Goal: Task Accomplishment & Management: Complete application form

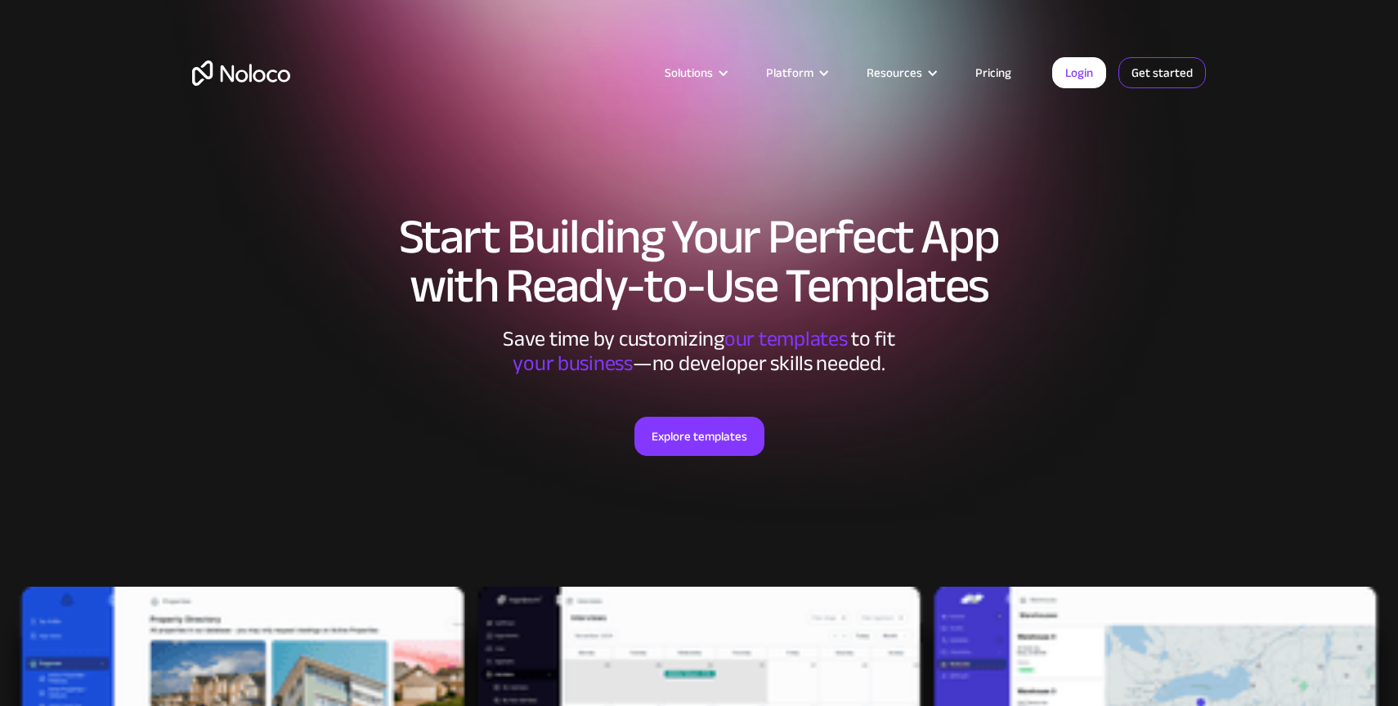
click at [1171, 76] on link "Get started" at bounding box center [1162, 72] width 87 height 31
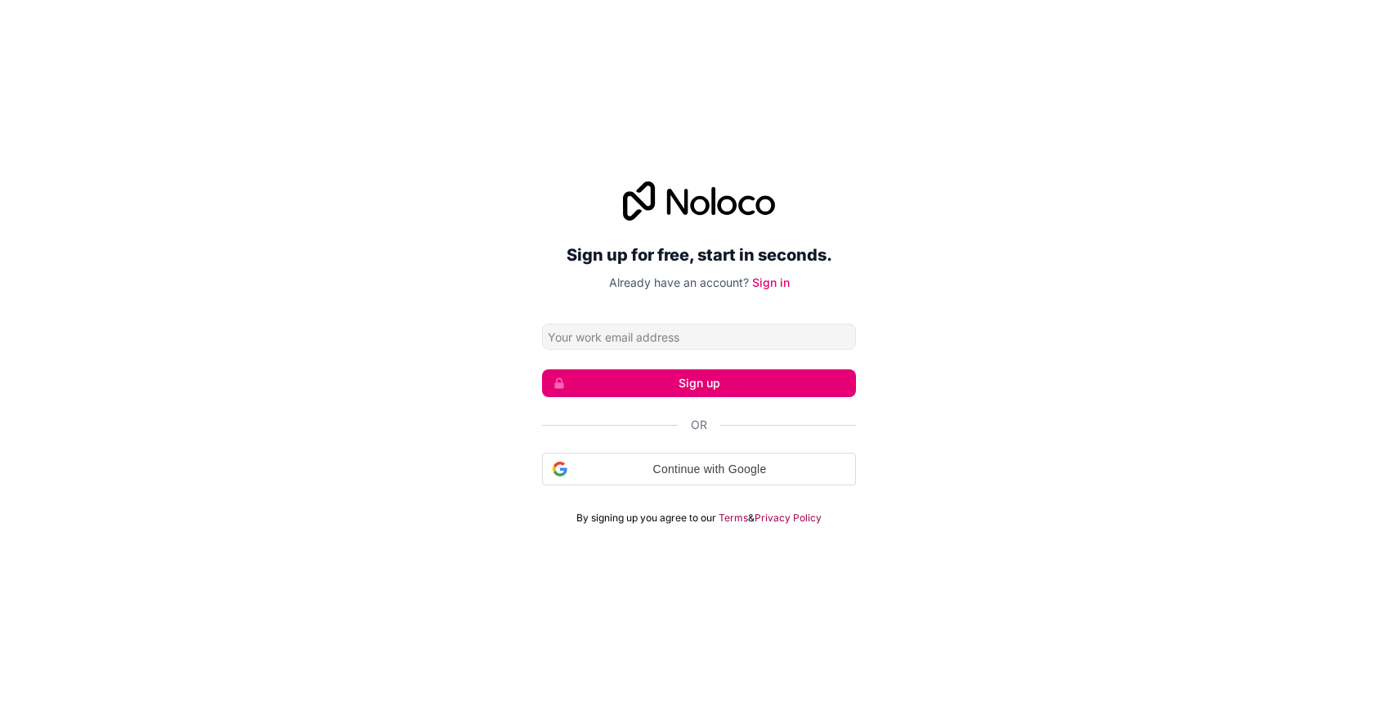
click at [697, 324] on input "Email address" at bounding box center [699, 337] width 314 height 26
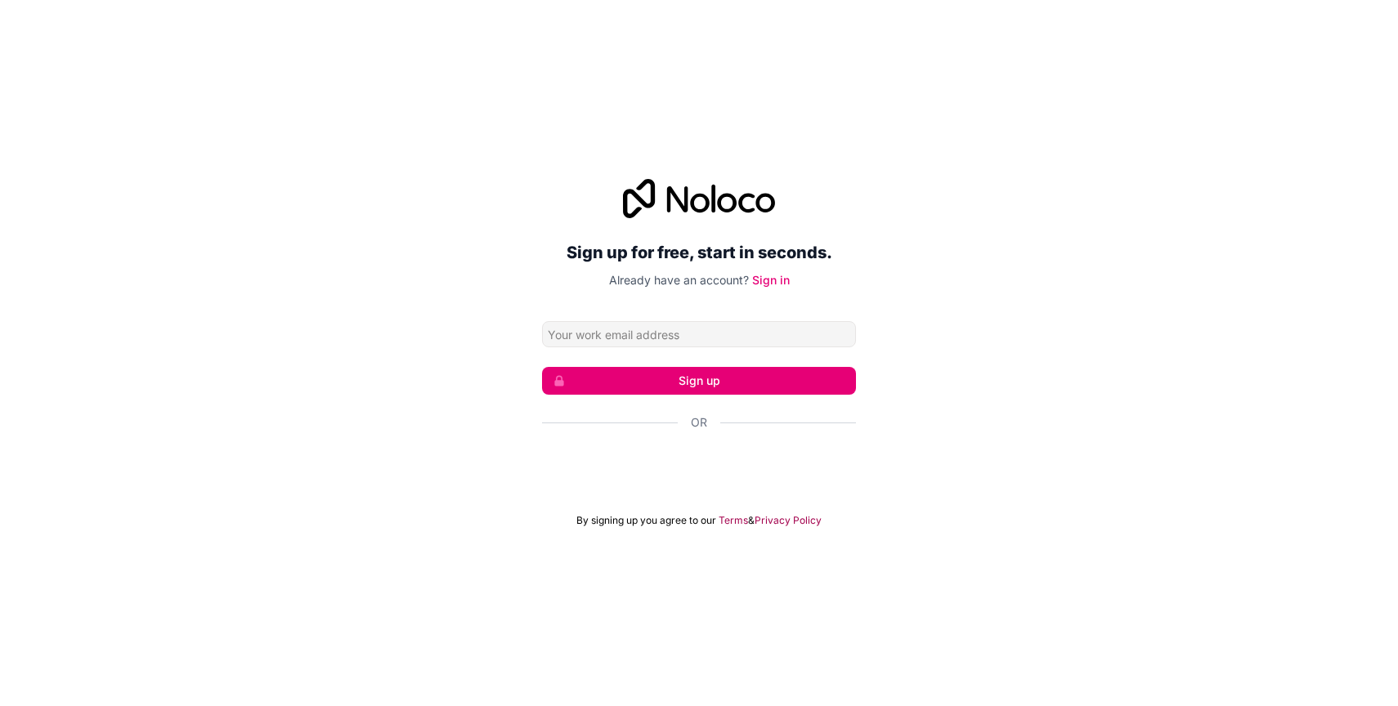
type input "[PERSON_NAME][EMAIL_ADDRESS][DOMAIN_NAME]"
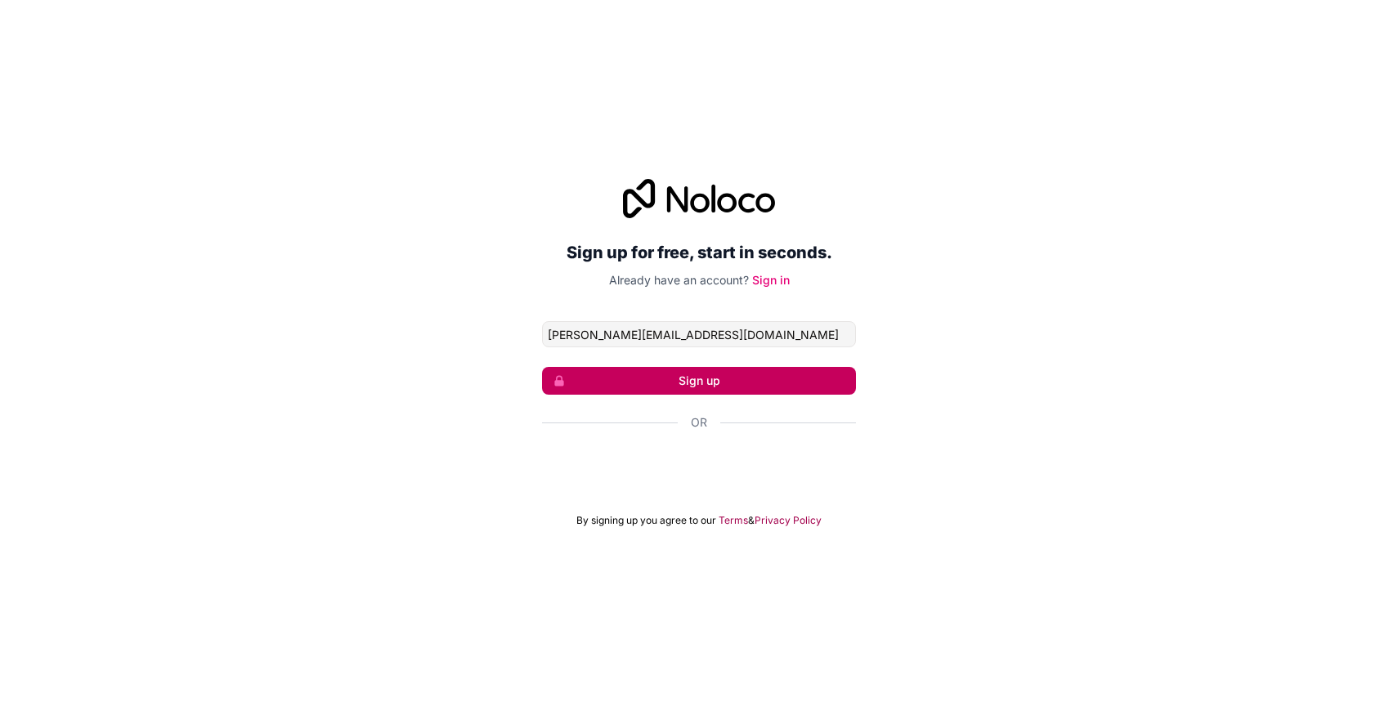
click at [683, 380] on button "Sign up" at bounding box center [699, 381] width 314 height 28
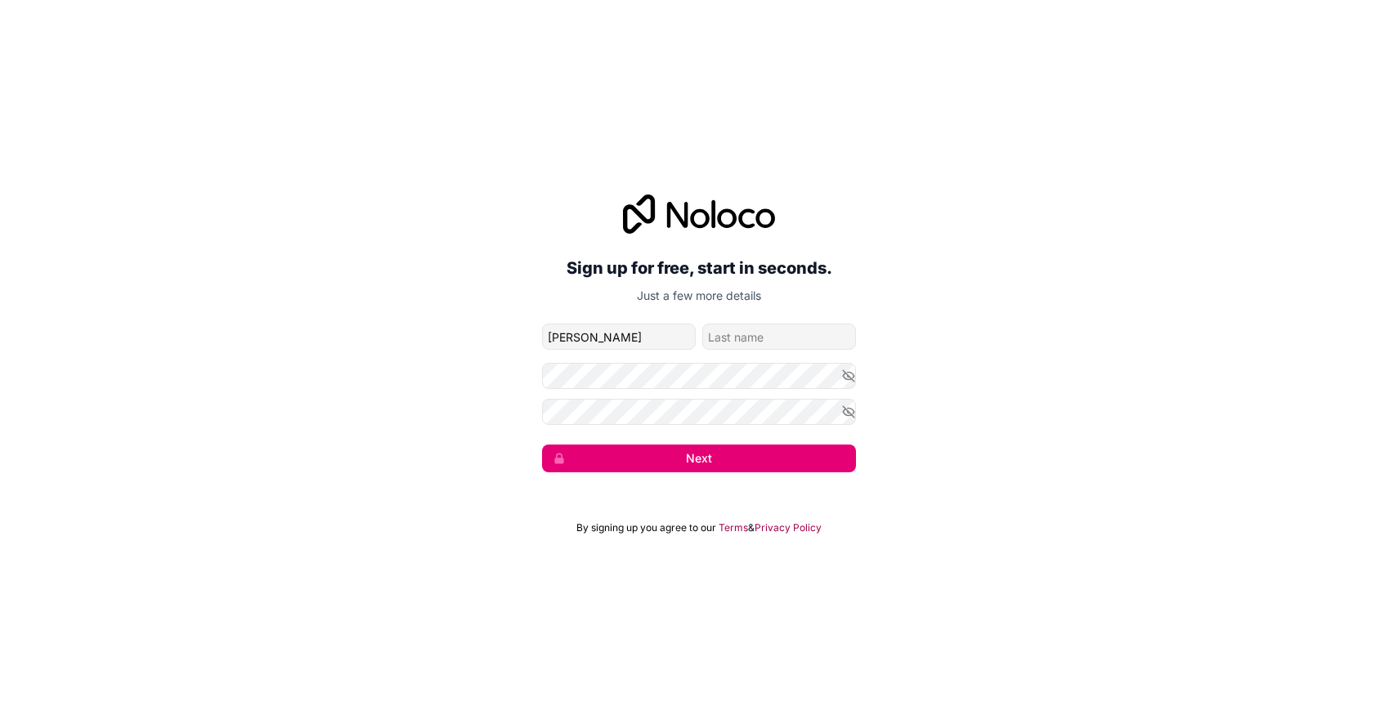
type input "[PERSON_NAME]"
type input "Winskell"
type input "[PERSON_NAME]"
click at [518, 416] on div "Sign up for free, start in seconds. Just a few more details [PERSON_NAME][EMAIL…" at bounding box center [699, 334] width 1398 height 324
click at [639, 460] on button "Next" at bounding box center [699, 459] width 314 height 28
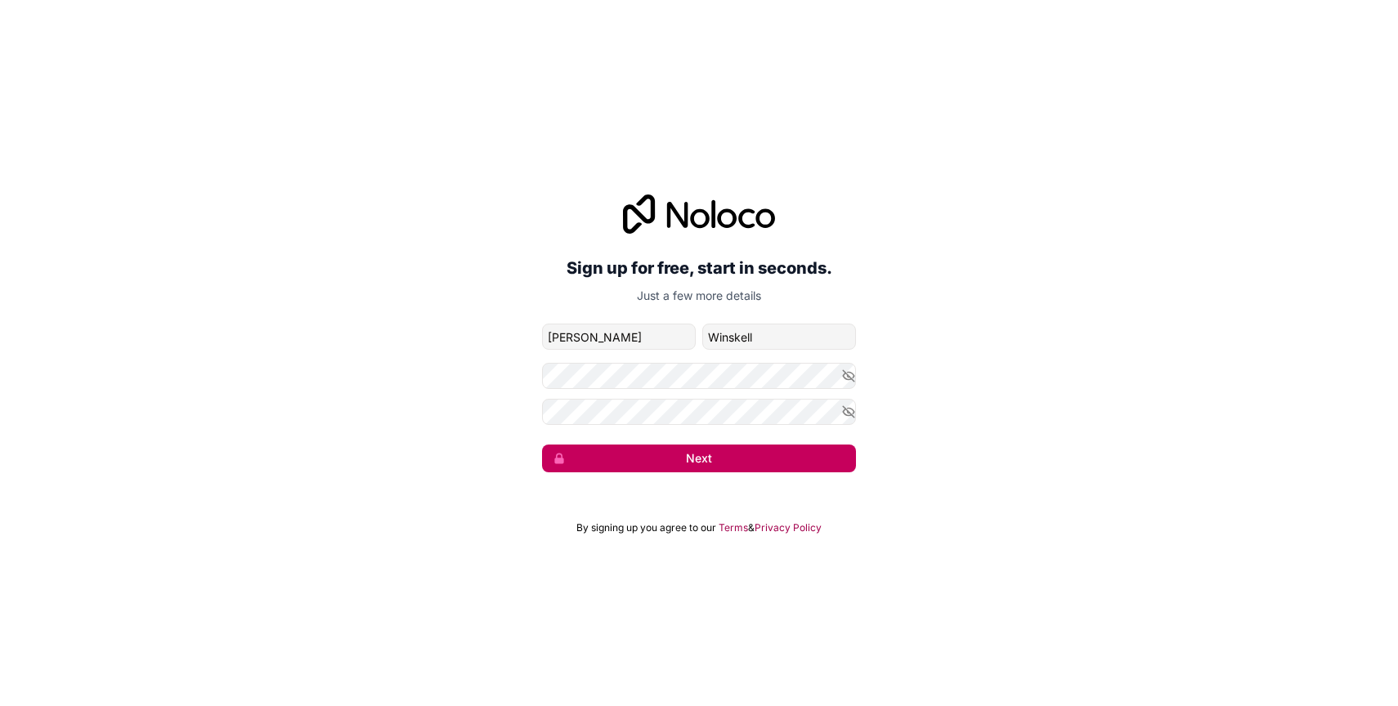
click at [667, 447] on button "Next" at bounding box center [699, 459] width 314 height 28
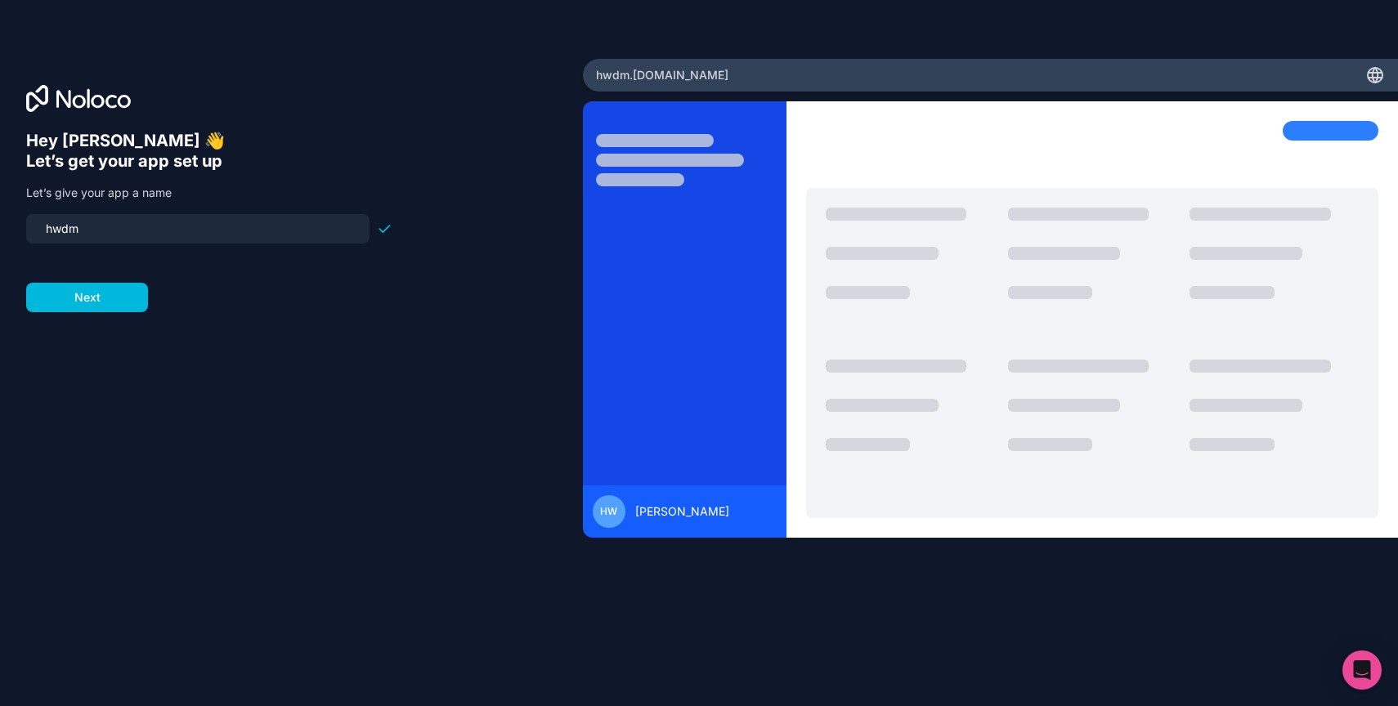
drag, startPoint x: 173, startPoint y: 226, endPoint x: 24, endPoint y: 214, distance: 150.1
click at [24, 214] on div "Hey [PERSON_NAME] 👋 Let’s get your app set up Let’s give your app a name hwdm N…" at bounding box center [291, 353] width 583 height 589
type input "hwdm-booking-demo"
click at [109, 311] on button "Next" at bounding box center [87, 297] width 122 height 29
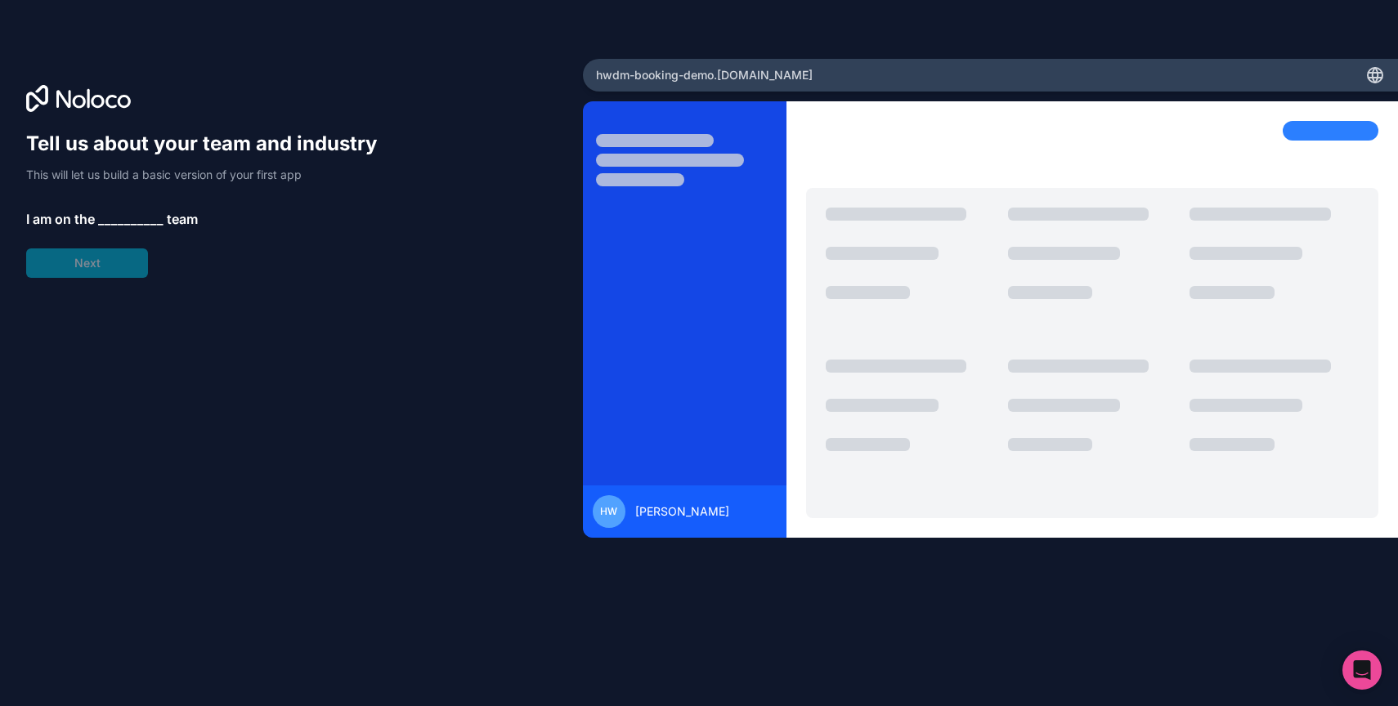
click at [112, 217] on span "__________" at bounding box center [130, 219] width 65 height 20
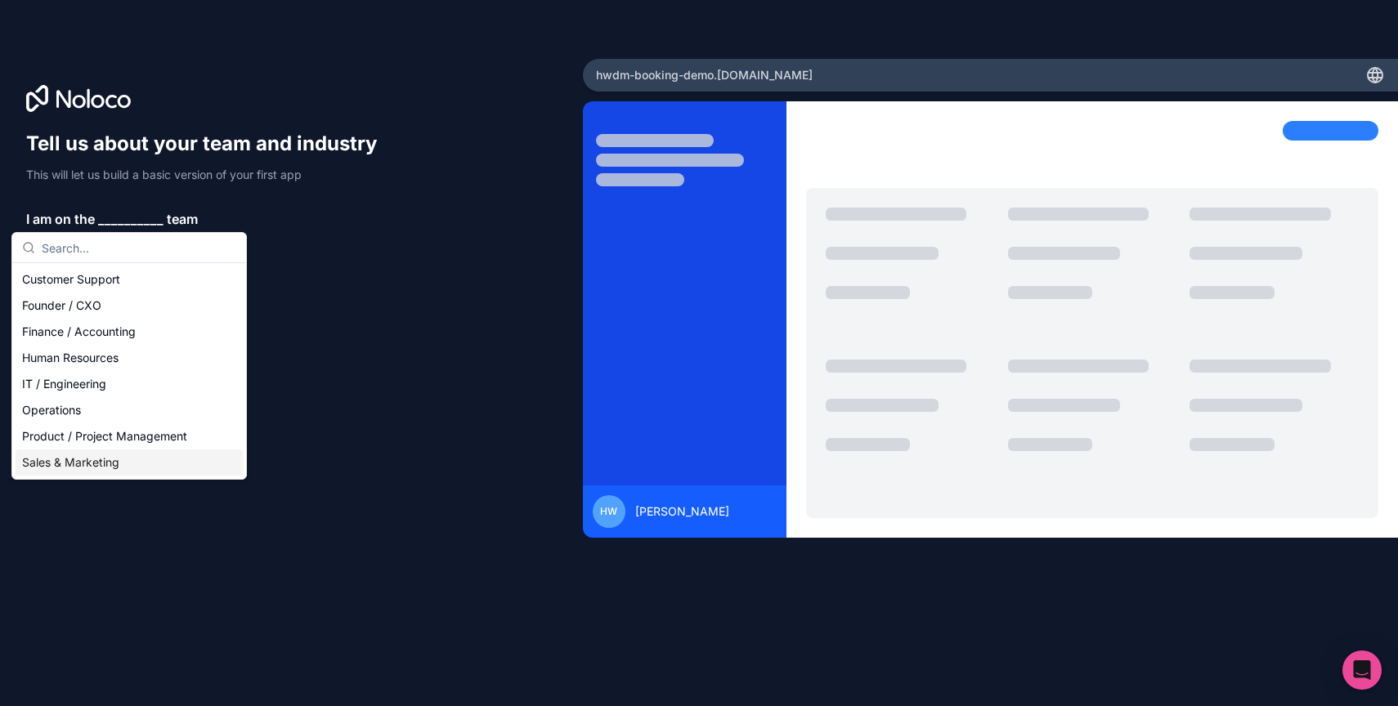
click at [98, 457] on div "Sales & Marketing" at bounding box center [129, 463] width 227 height 26
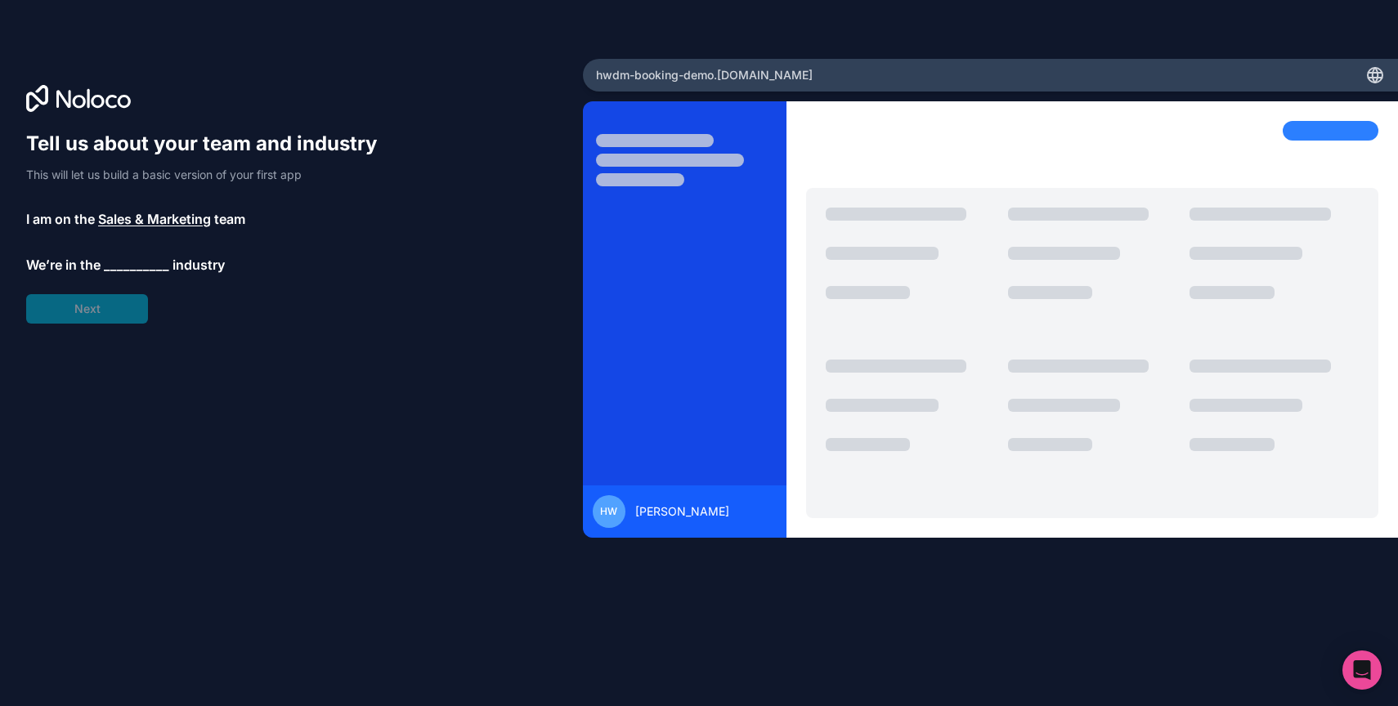
click at [123, 263] on span "__________" at bounding box center [136, 265] width 65 height 20
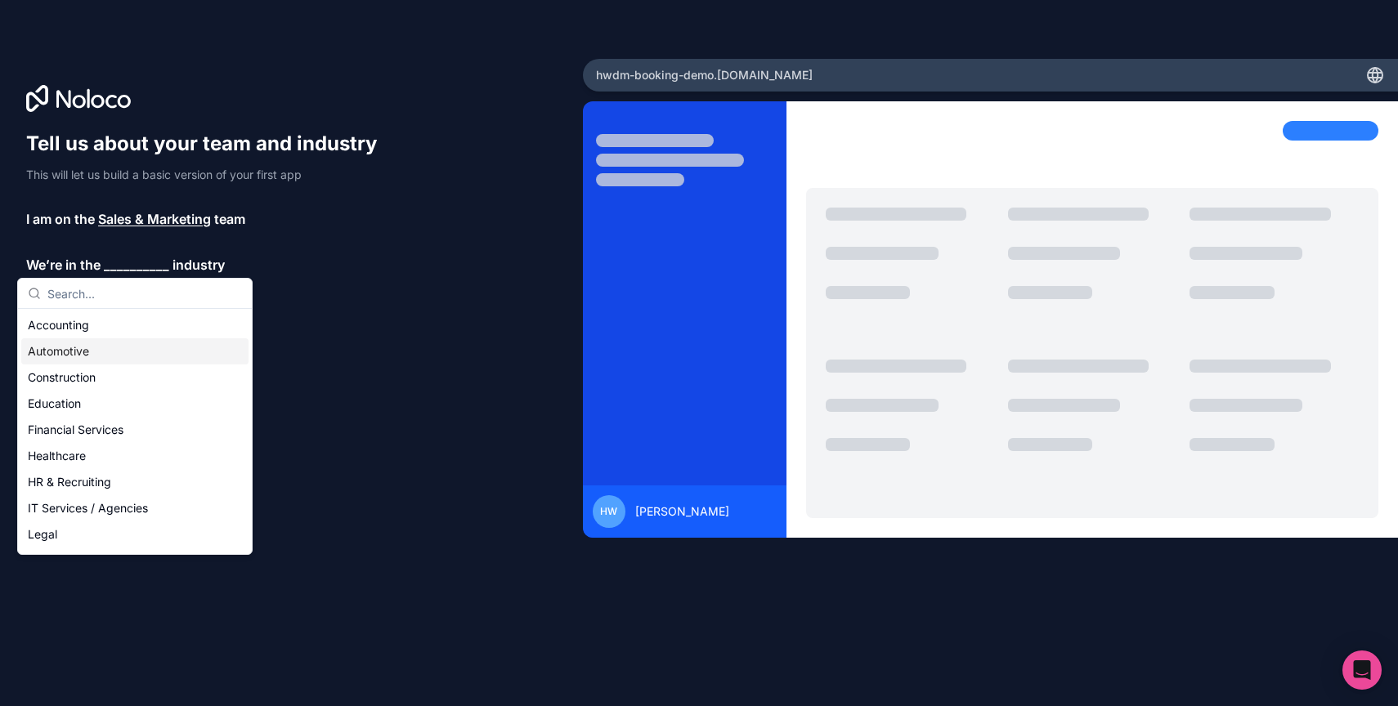
click at [94, 356] on div "Automotive" at bounding box center [134, 352] width 227 height 26
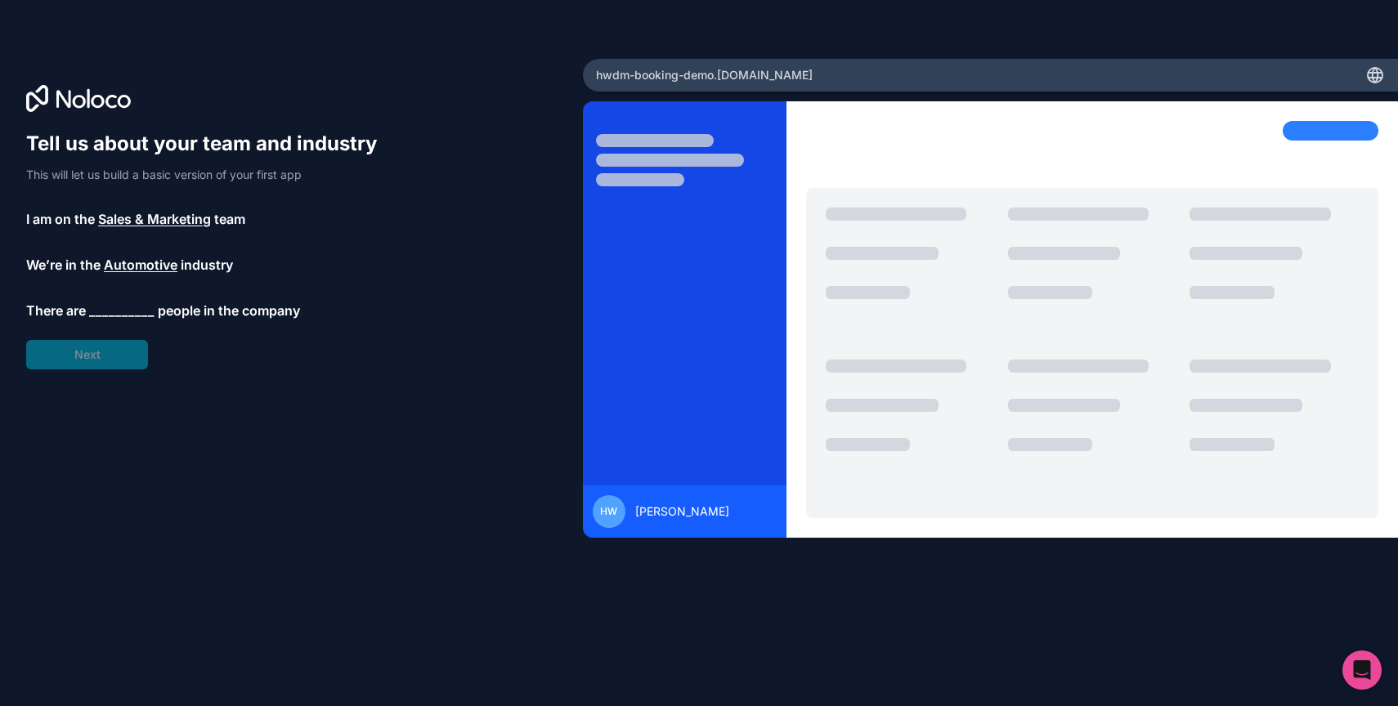
click at [109, 308] on span "__________" at bounding box center [121, 311] width 65 height 20
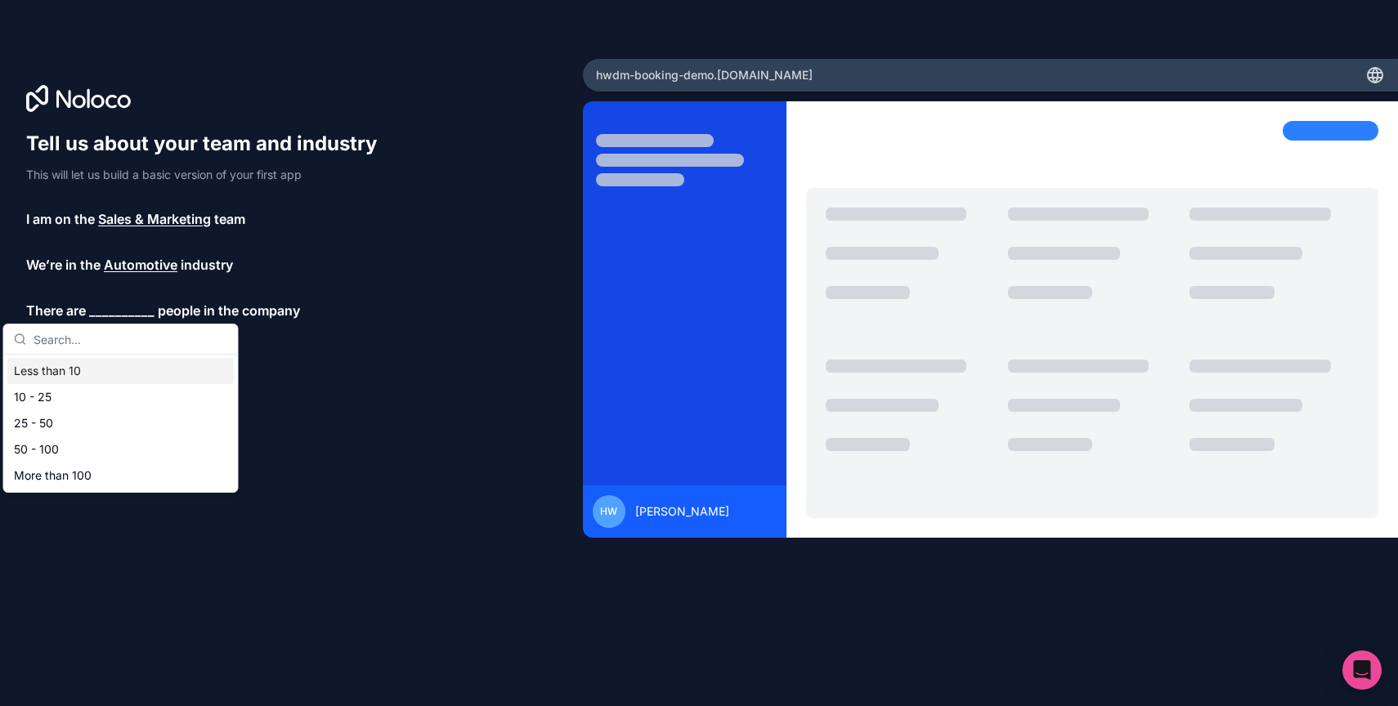
click at [92, 373] on div "Less than 10" at bounding box center [120, 371] width 227 height 26
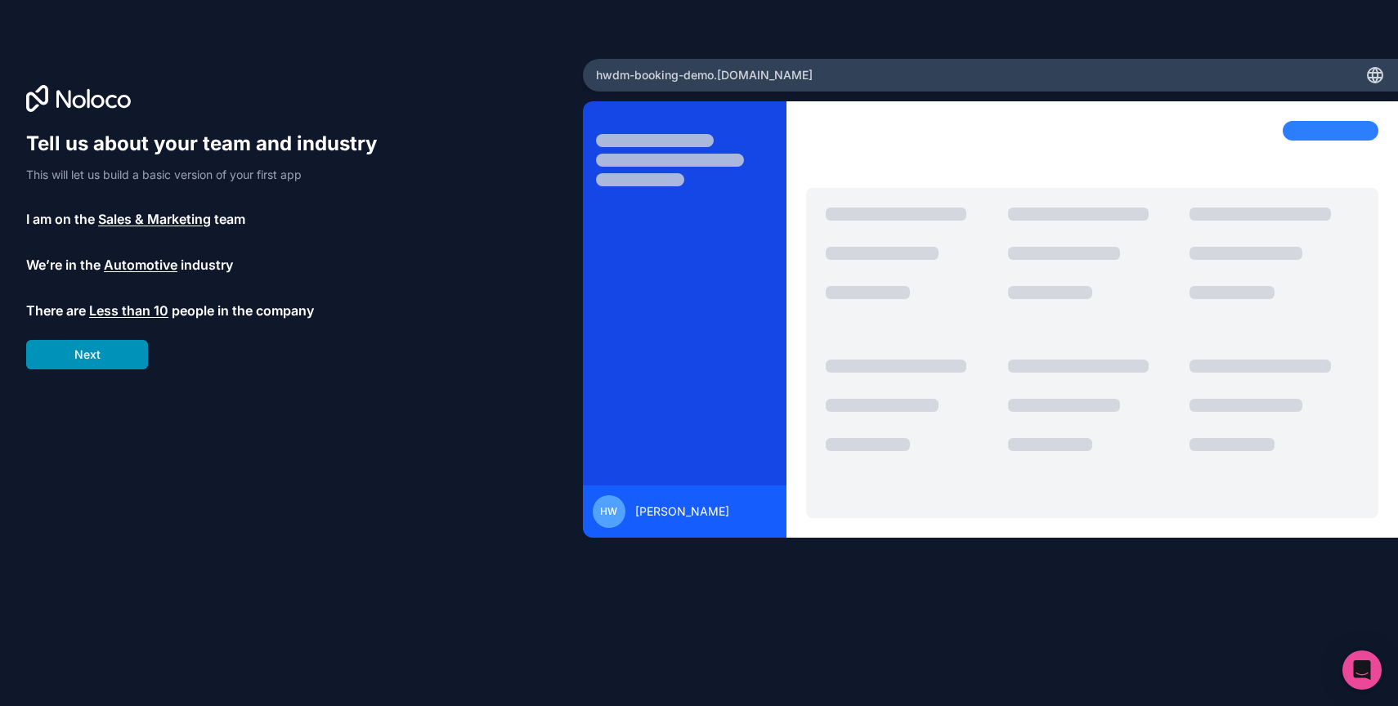
click at [98, 351] on button "Next" at bounding box center [87, 354] width 122 height 29
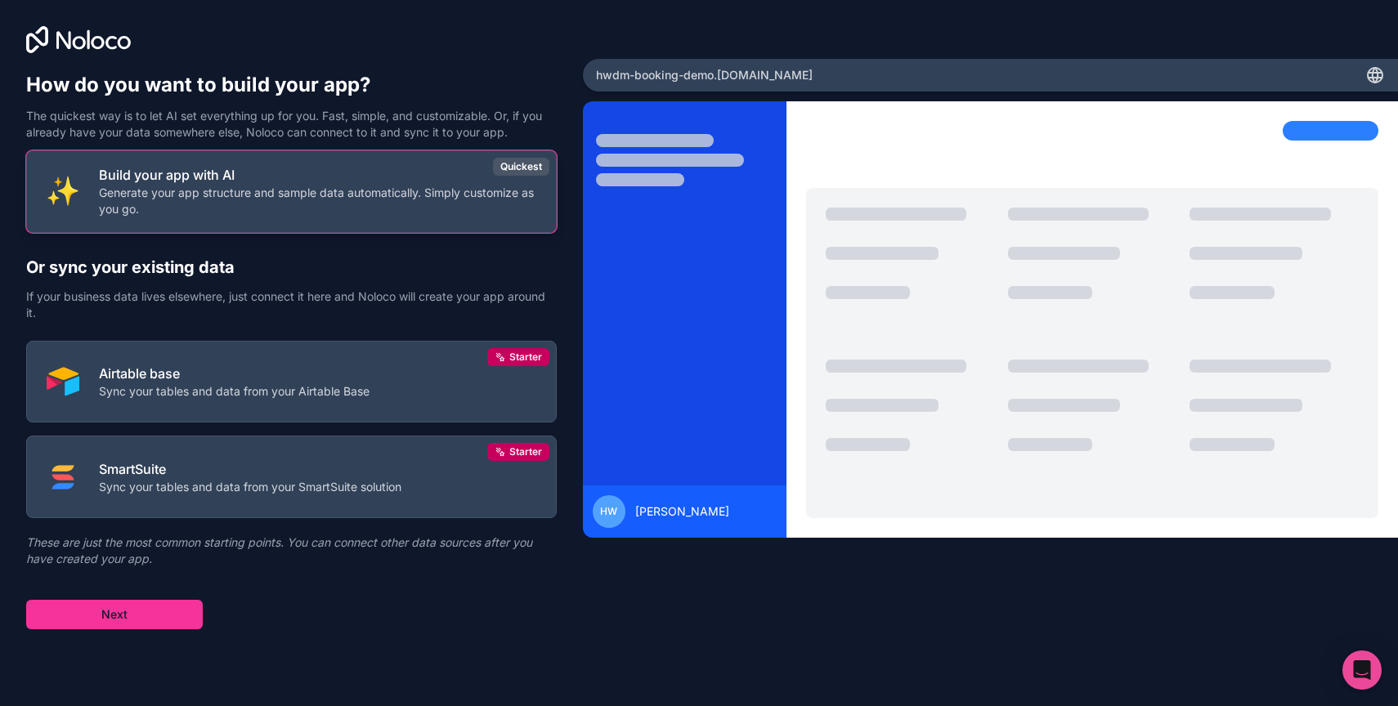
click at [300, 220] on button "Build your app with AI Generate your app structure and sample data automaticall…" at bounding box center [291, 191] width 531 height 83
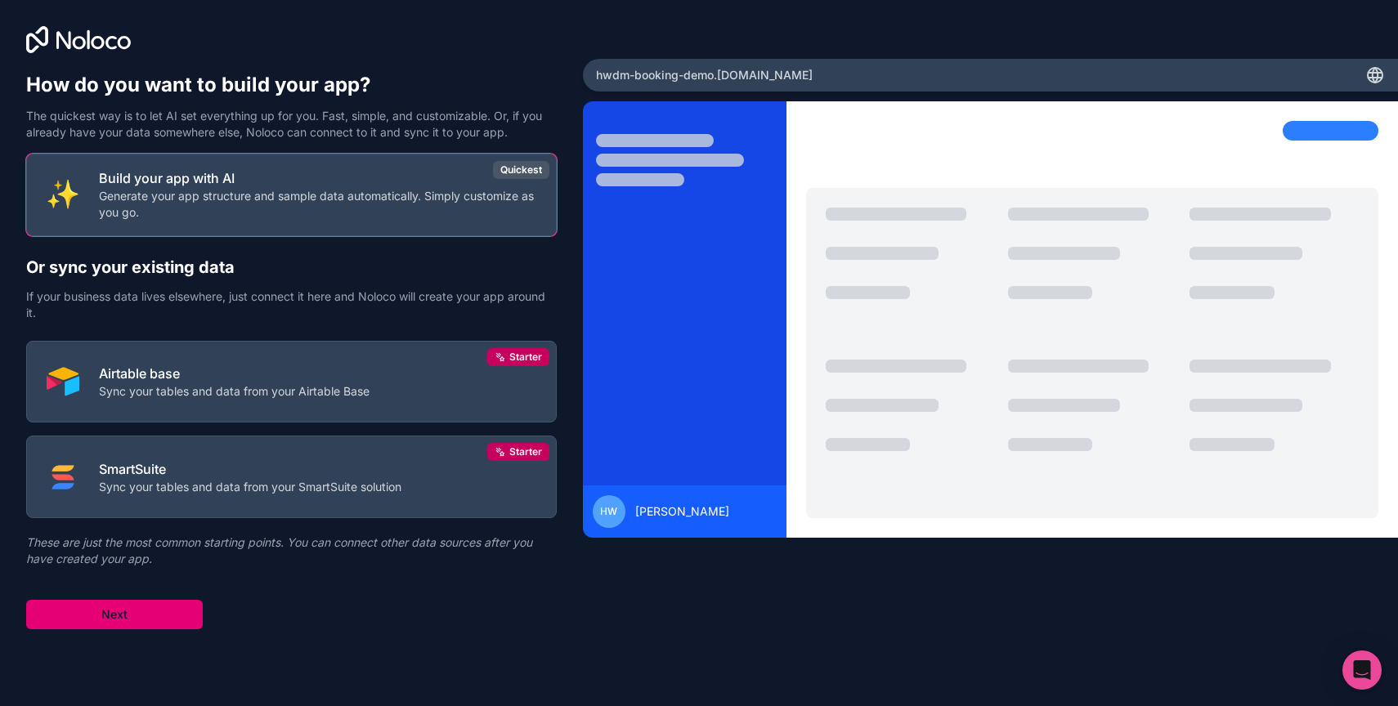
click at [123, 621] on button "Next" at bounding box center [114, 614] width 177 height 29
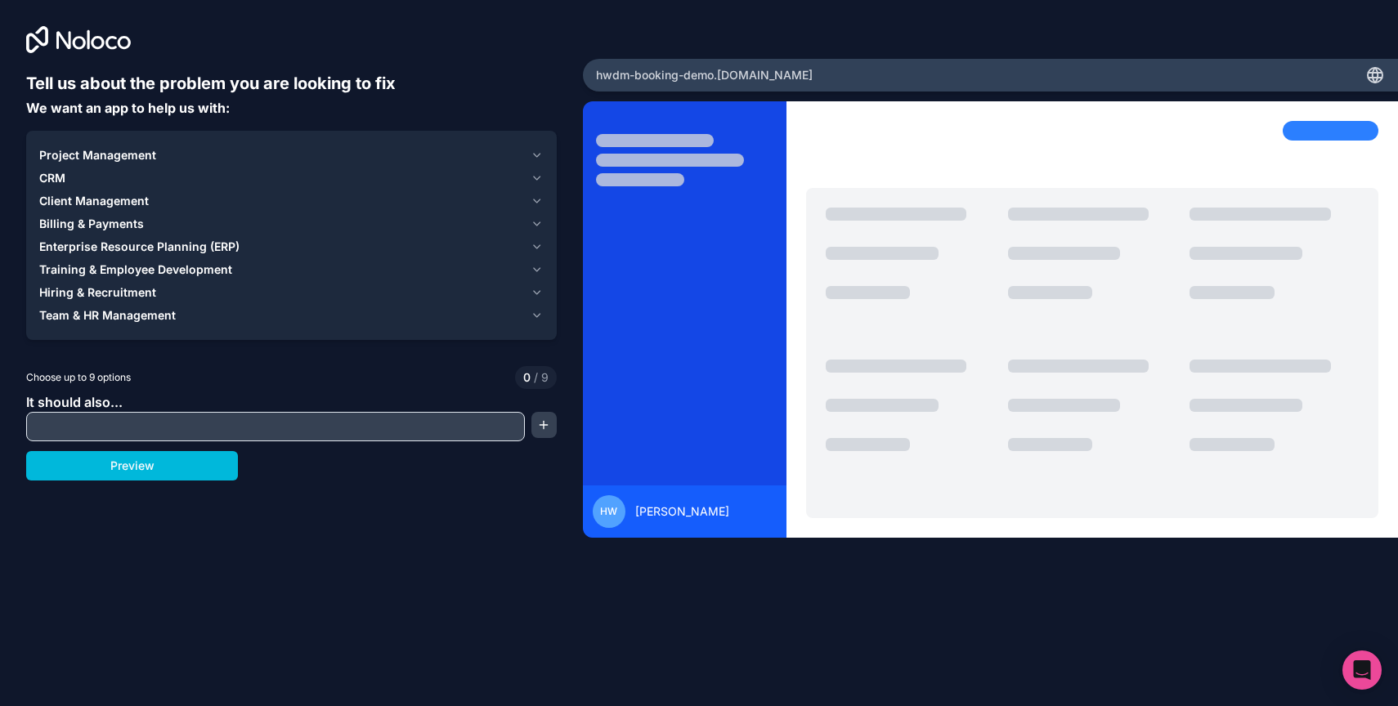
click at [205, 193] on div "Client Management" at bounding box center [281, 201] width 485 height 16
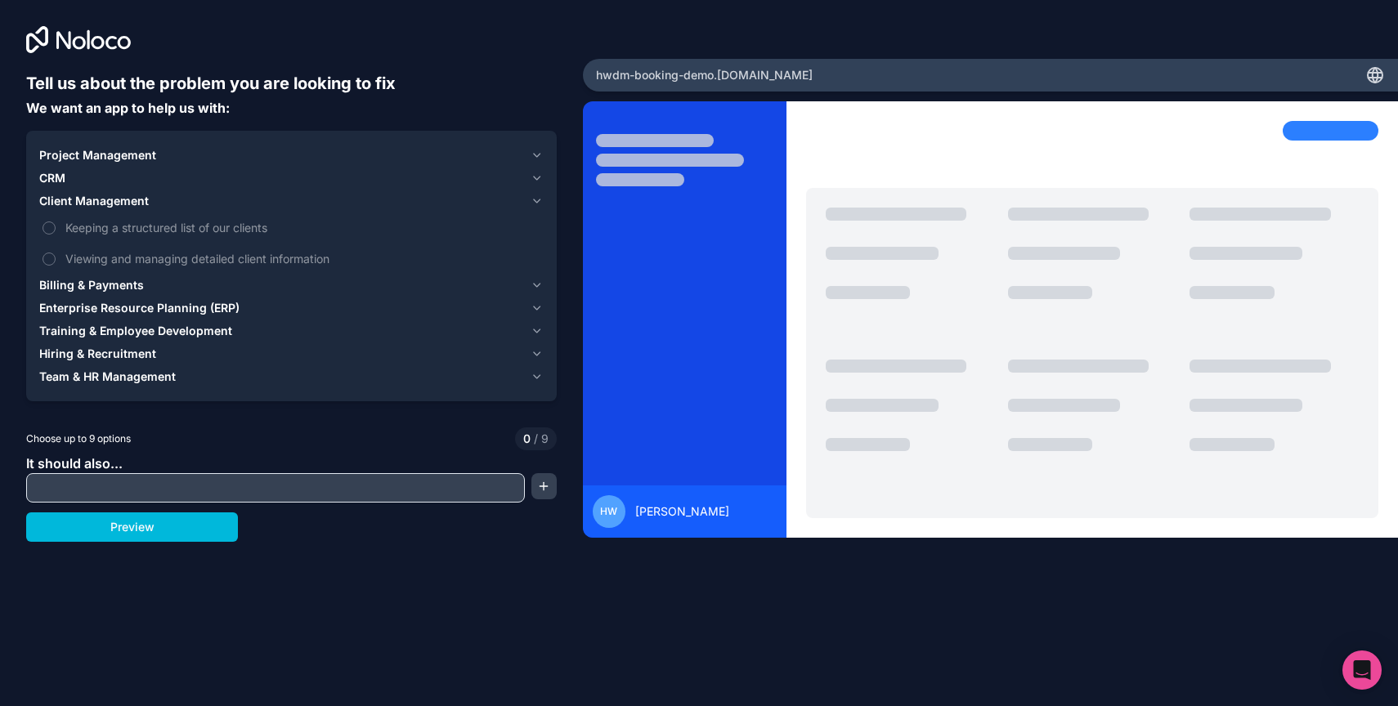
click at [205, 193] on div "Client Management" at bounding box center [281, 201] width 485 height 16
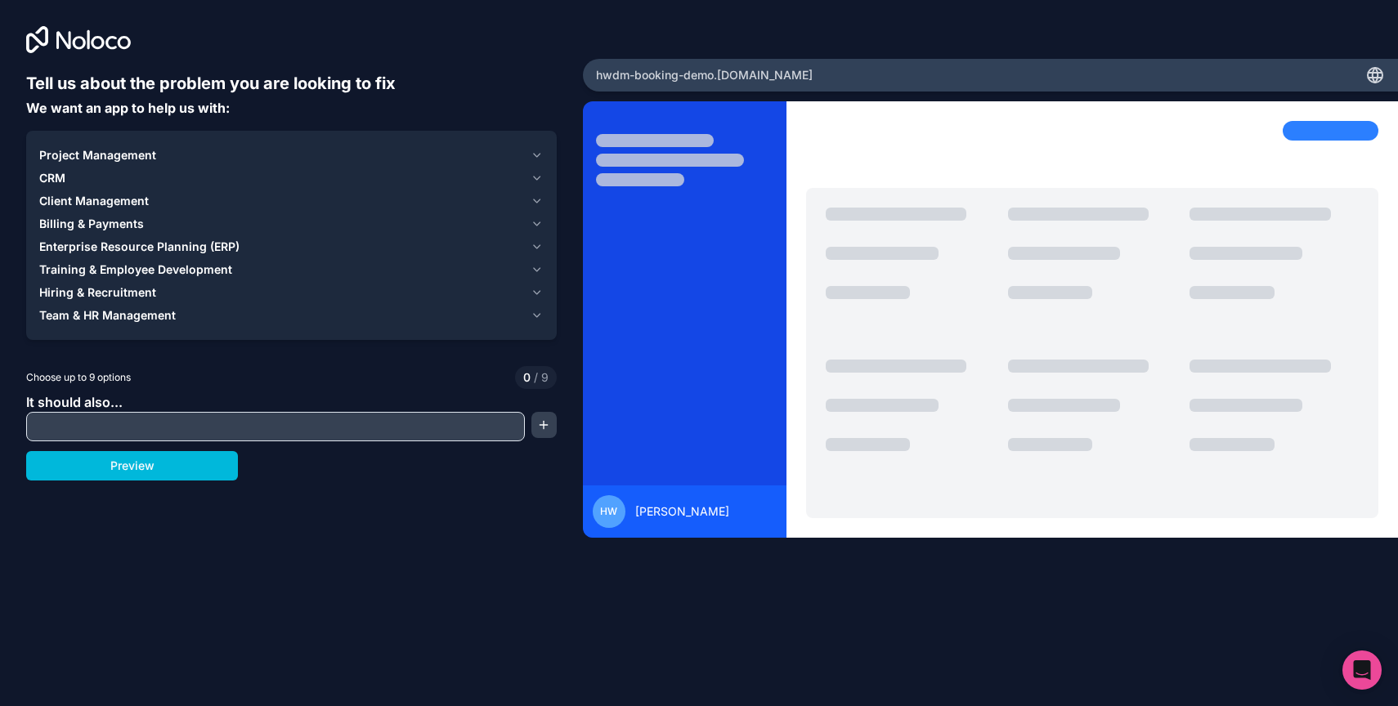
click at [137, 204] on span "Client Management" at bounding box center [94, 201] width 110 height 16
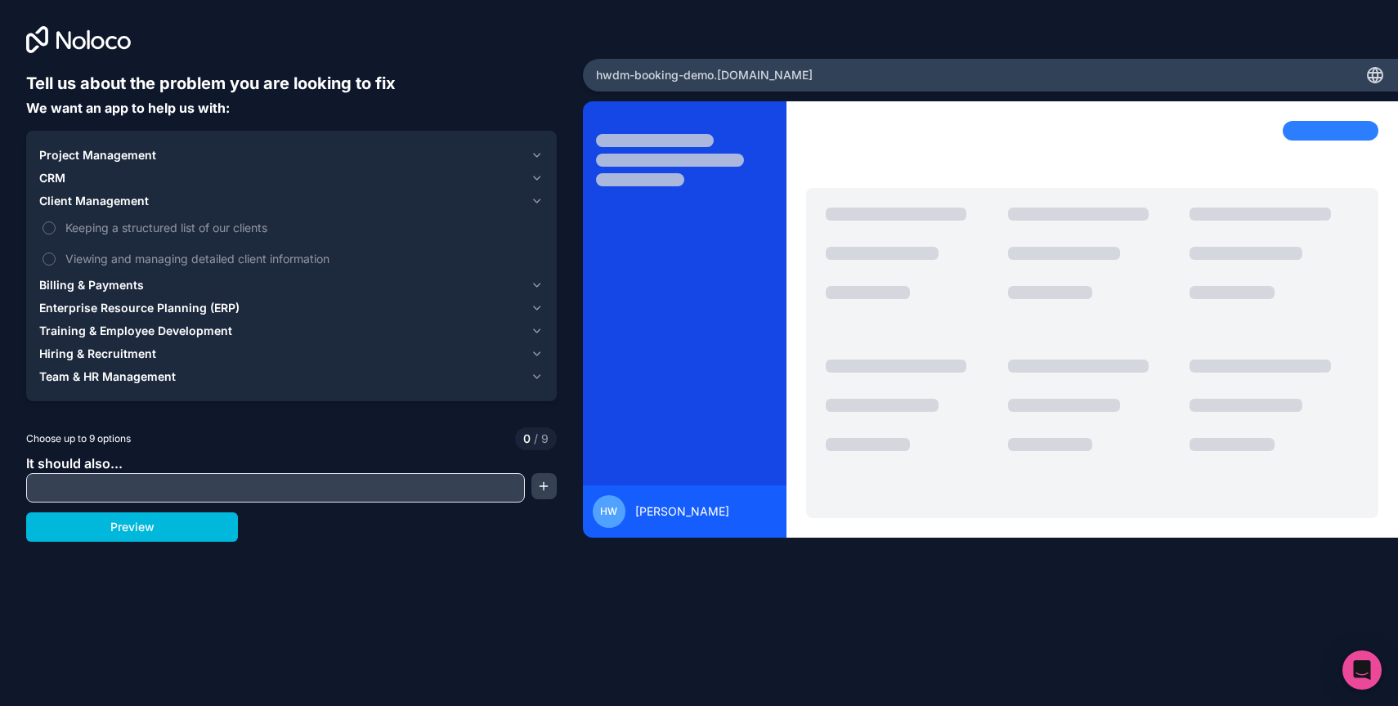
click at [88, 486] on input "text" at bounding box center [275, 488] width 491 height 23
click at [44, 229] on button "Keeping a structured list of our clients" at bounding box center [49, 228] width 13 height 13
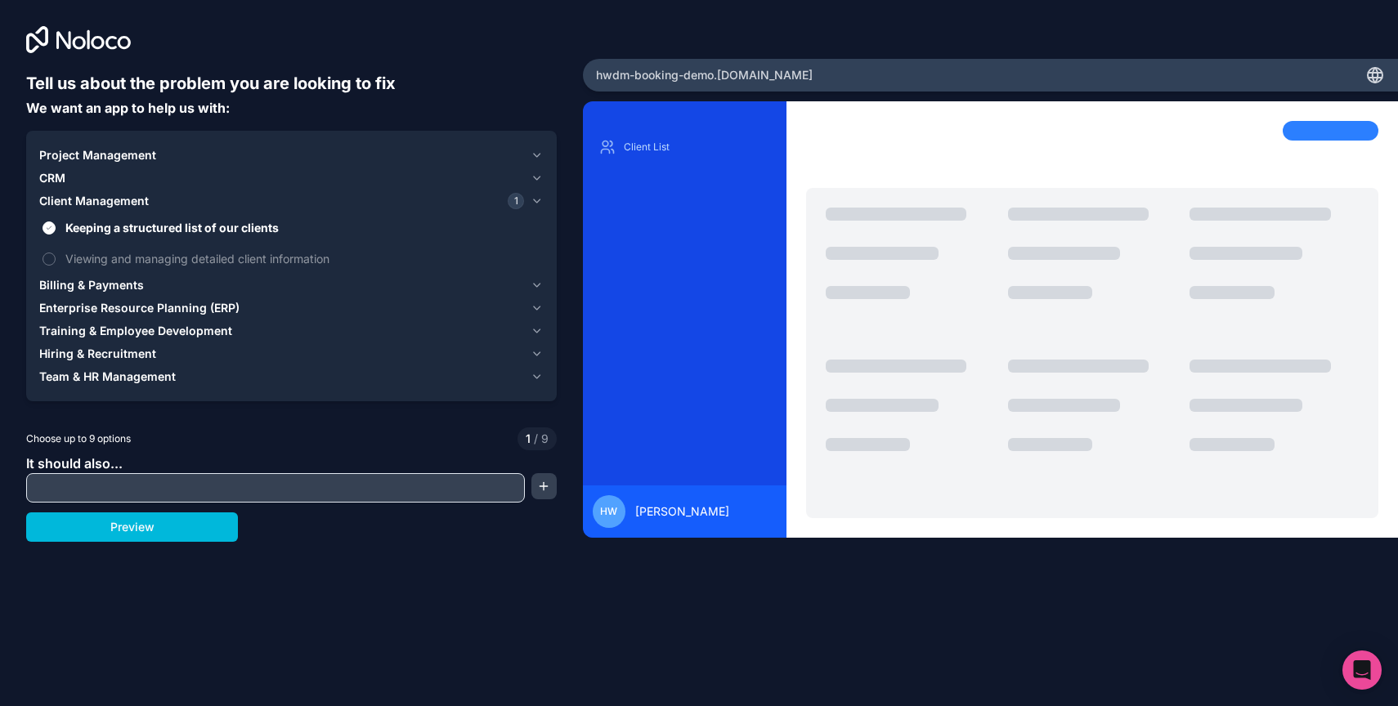
click at [105, 480] on input "text" at bounding box center [275, 488] width 491 height 23
type input "Allow clinets to book a slot"
click at [122, 538] on button "Preview" at bounding box center [132, 527] width 212 height 29
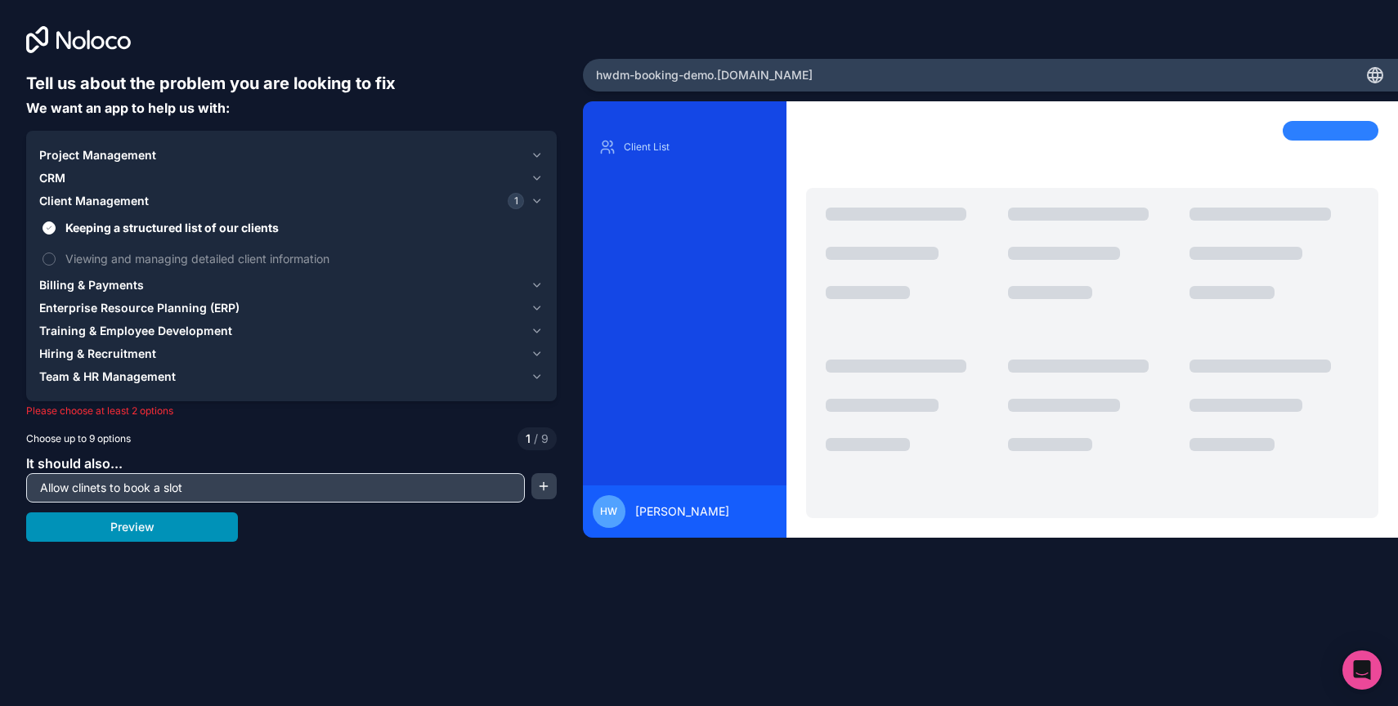
click at [105, 532] on button "Preview" at bounding box center [132, 527] width 212 height 29
click at [46, 156] on span "Project Management" at bounding box center [97, 155] width 117 height 16
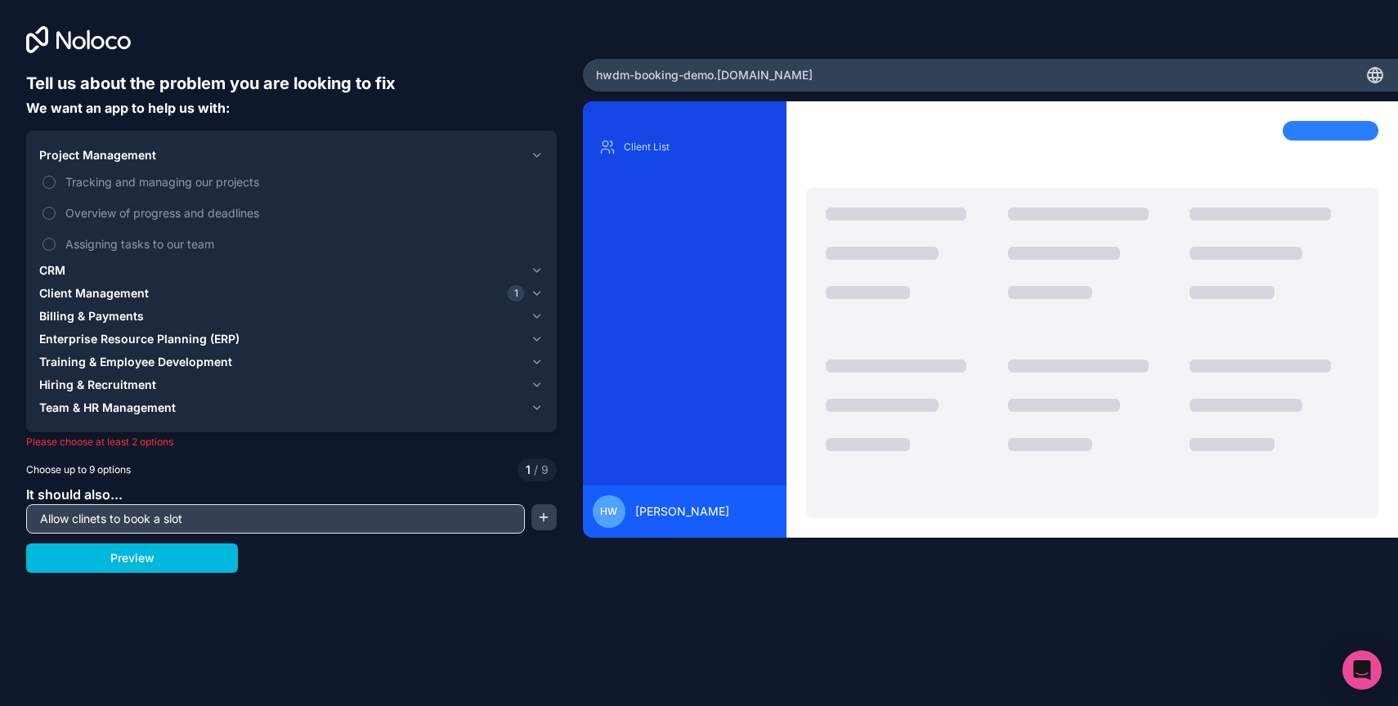
click at [46, 156] on span "Project Management" at bounding box center [97, 155] width 117 height 16
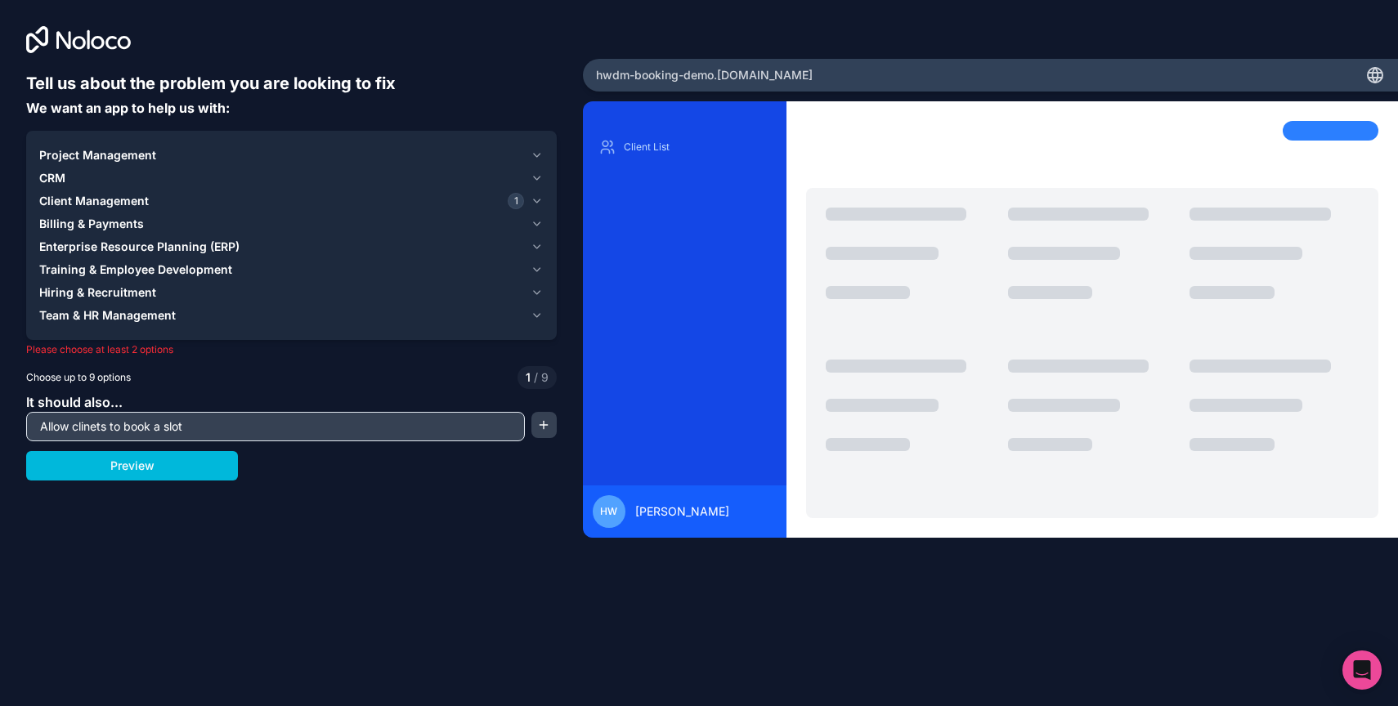
click at [47, 175] on span "CRM" at bounding box center [52, 178] width 26 height 16
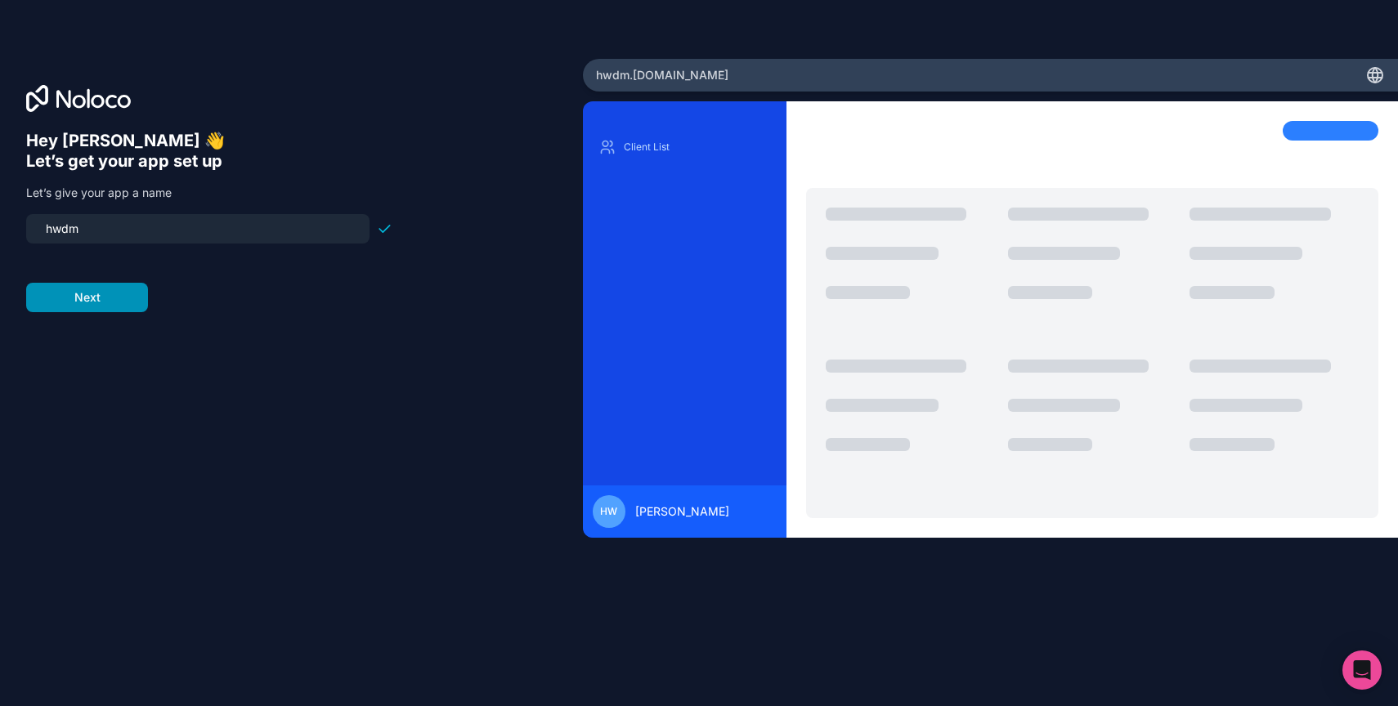
click at [106, 297] on button "Next" at bounding box center [87, 297] width 122 height 29
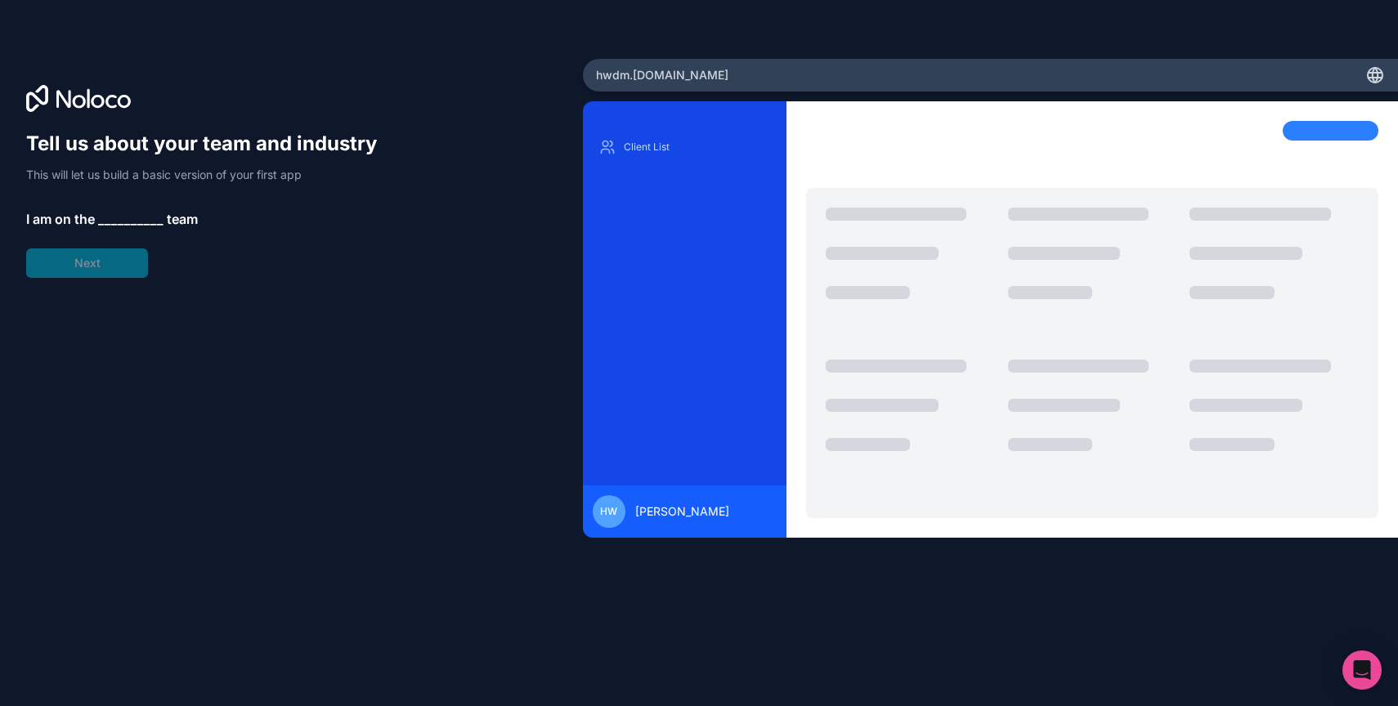
click at [121, 225] on span "__________" at bounding box center [130, 219] width 65 height 20
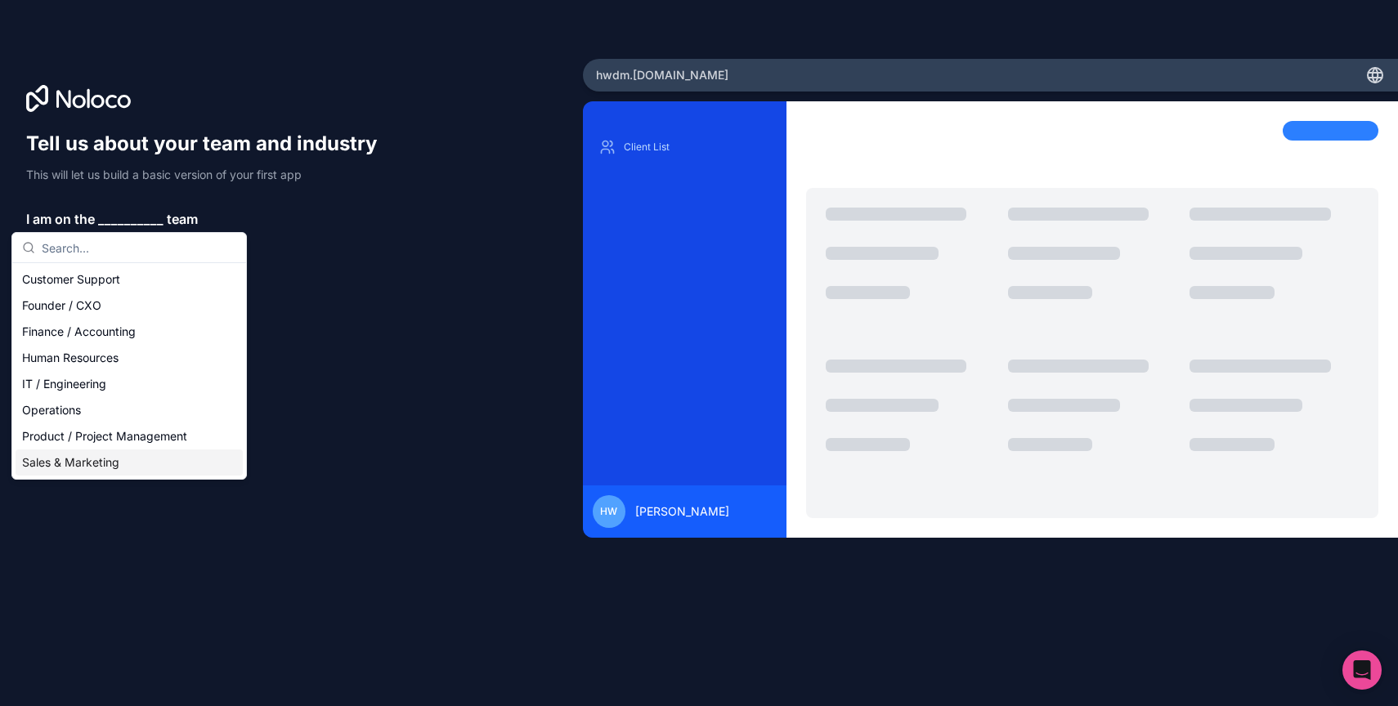
click at [79, 468] on div "Sales & Marketing" at bounding box center [129, 463] width 227 height 26
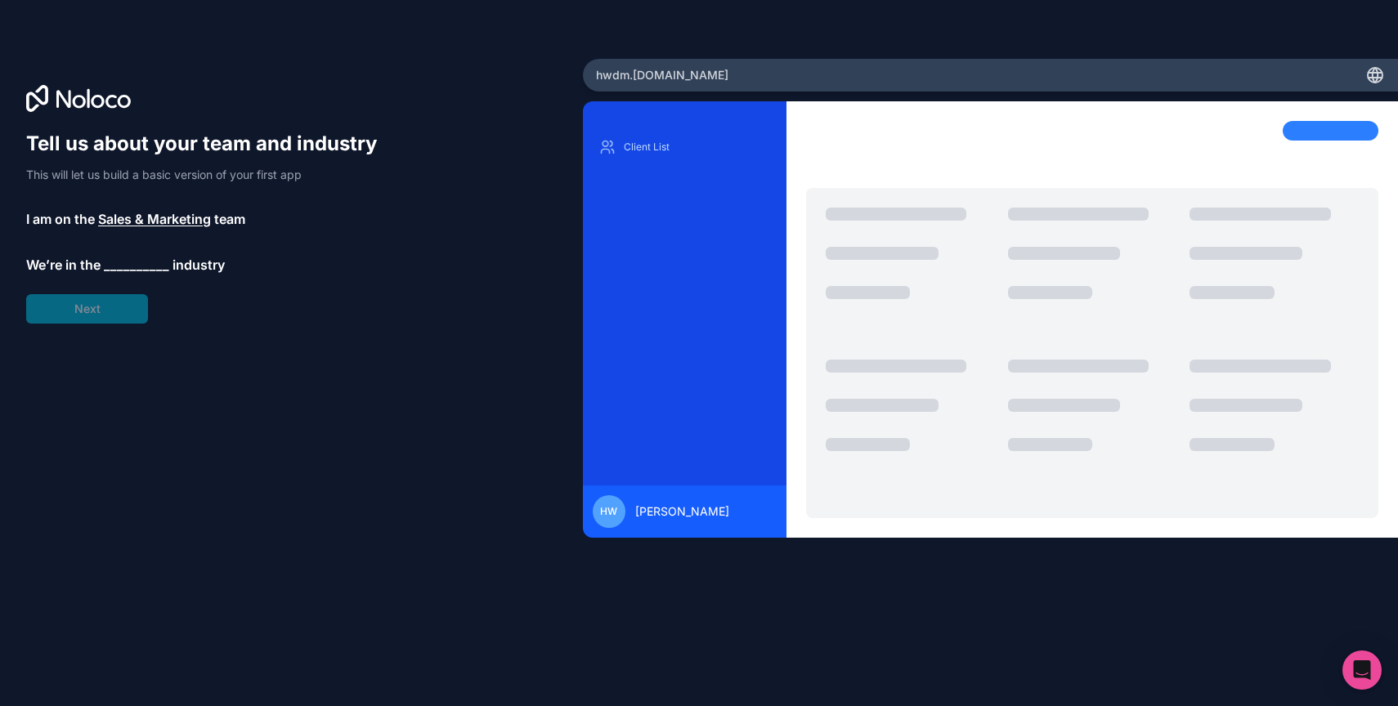
click at [129, 265] on span "__________" at bounding box center [136, 265] width 65 height 20
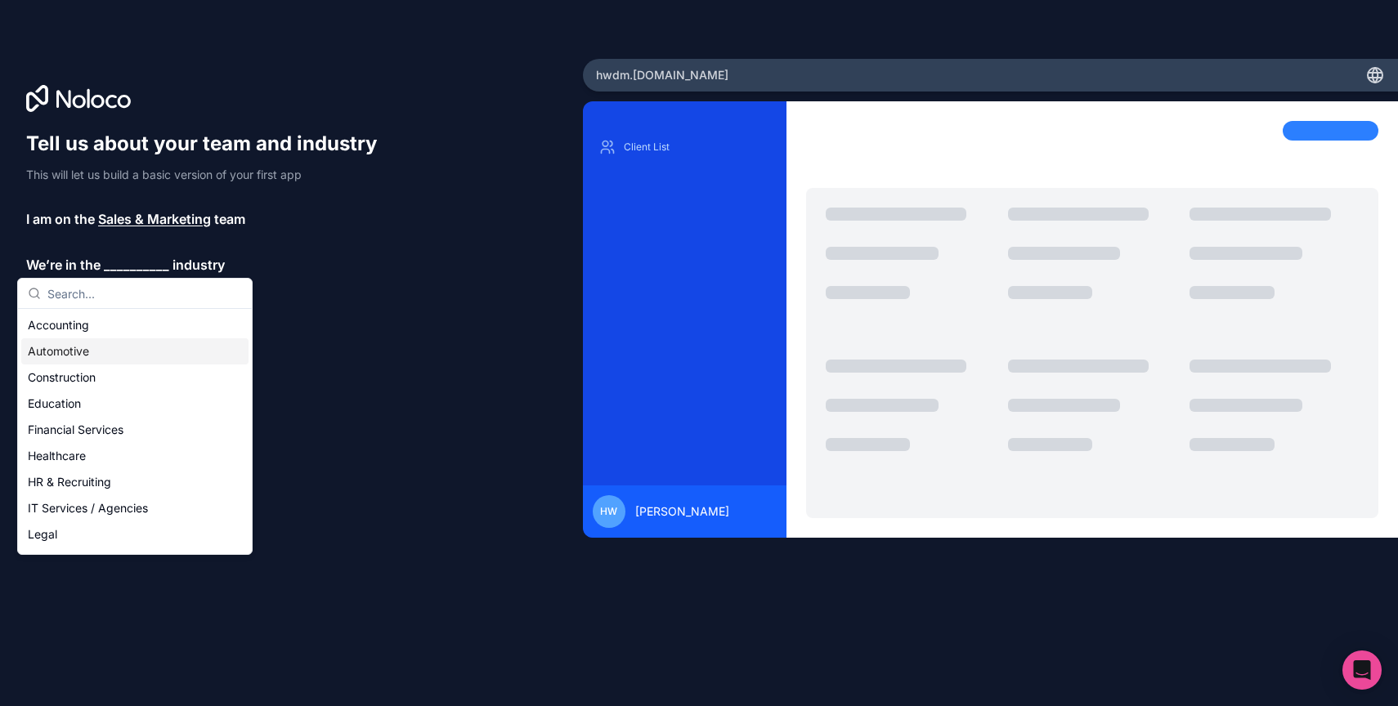
click at [94, 349] on div "Automotive" at bounding box center [134, 352] width 227 height 26
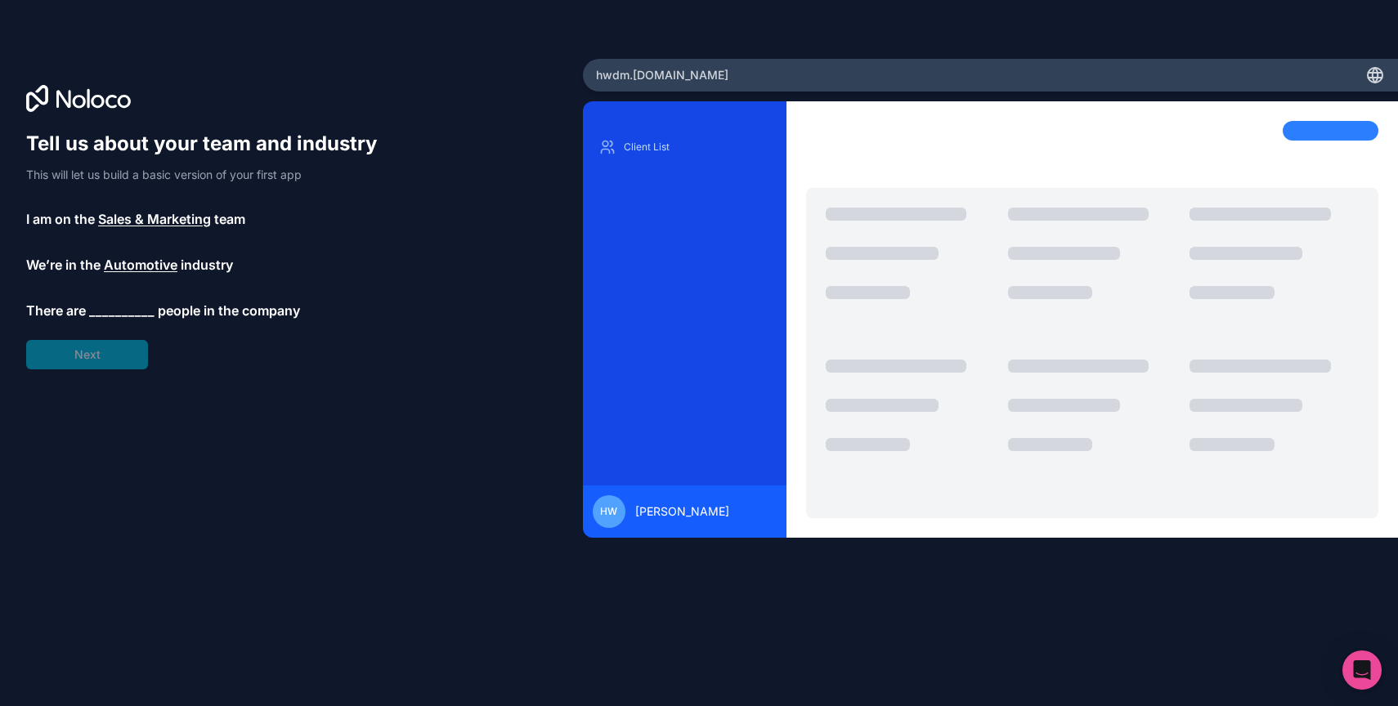
click at [101, 325] on div "Tell us about your team and industry This will let us build a basic version of …" at bounding box center [209, 250] width 366 height 239
click at [103, 309] on span "__________" at bounding box center [121, 311] width 65 height 20
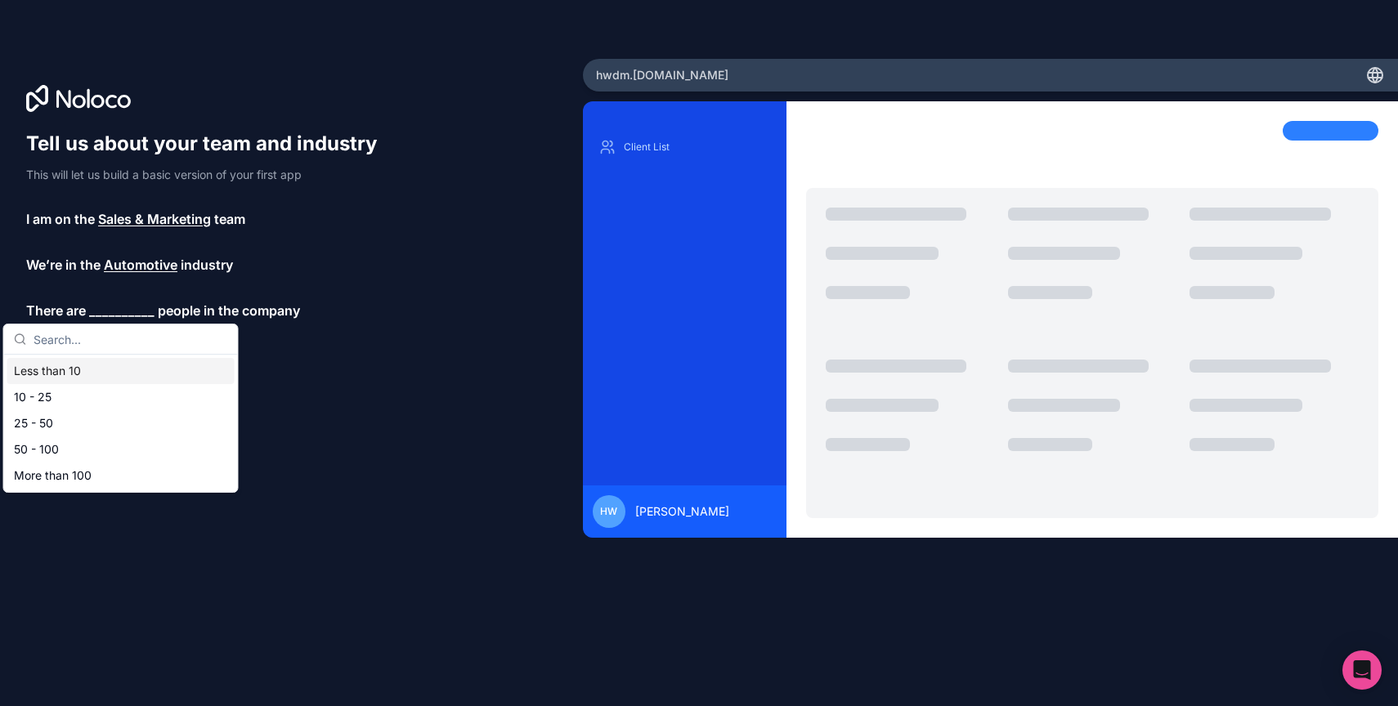
click at [84, 374] on div "Less than 10" at bounding box center [120, 371] width 227 height 26
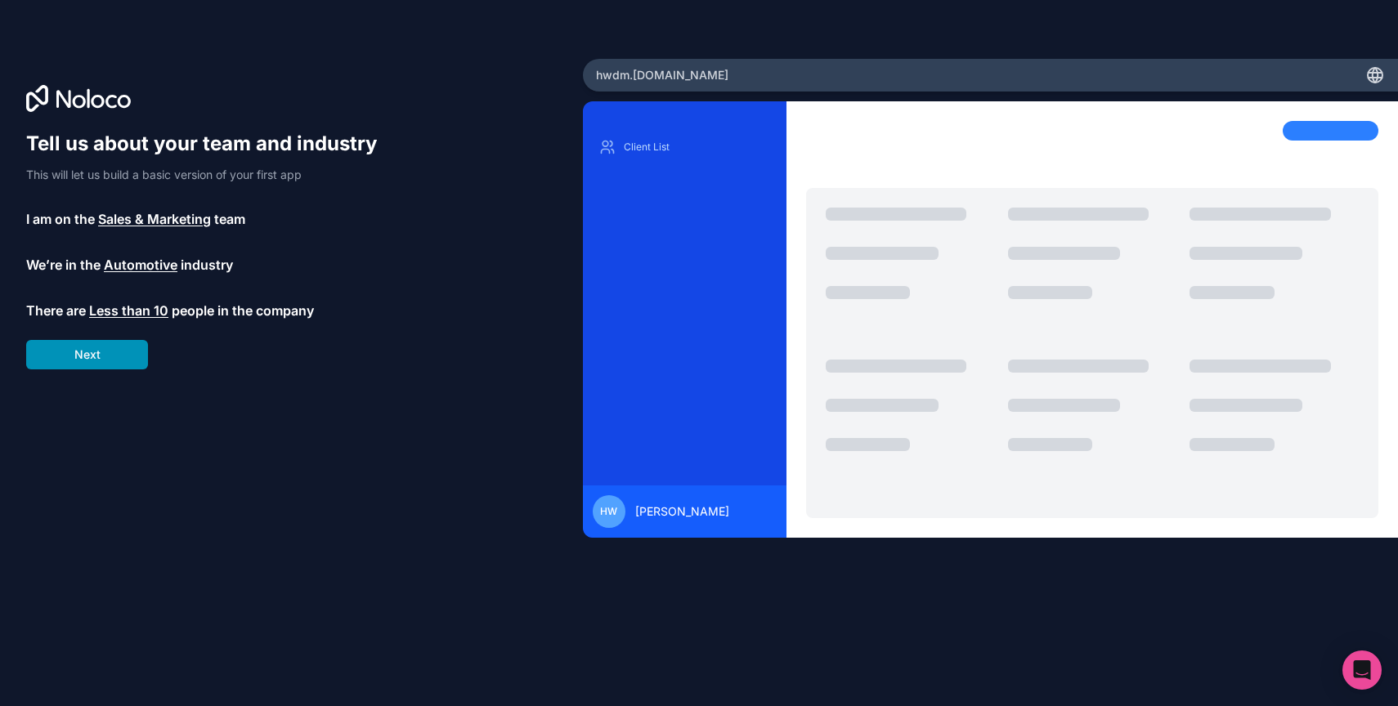
click at [106, 356] on button "Next" at bounding box center [87, 354] width 122 height 29
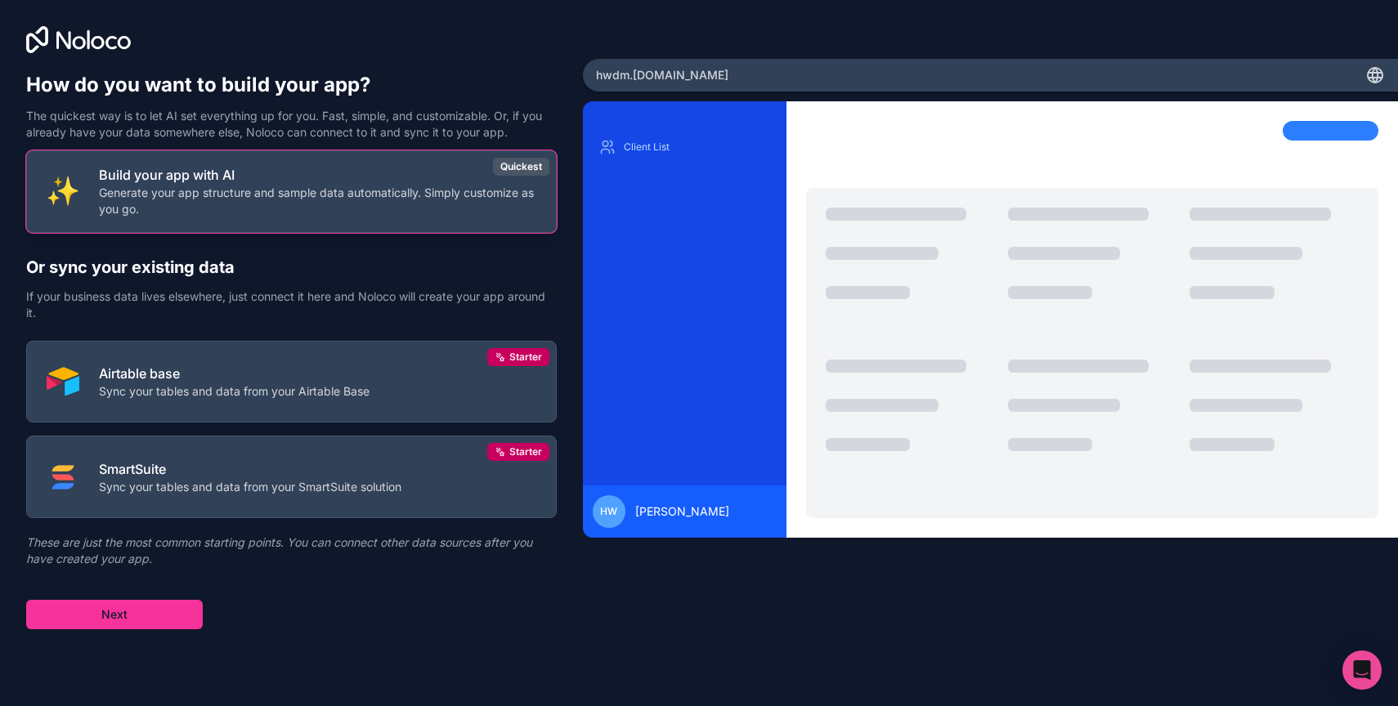
click at [205, 186] on p "Generate your app structure and sample data automatically. Simply customize as …" at bounding box center [317, 201] width 437 height 33
click at [523, 168] on div "Quickest" at bounding box center [521, 167] width 56 height 18
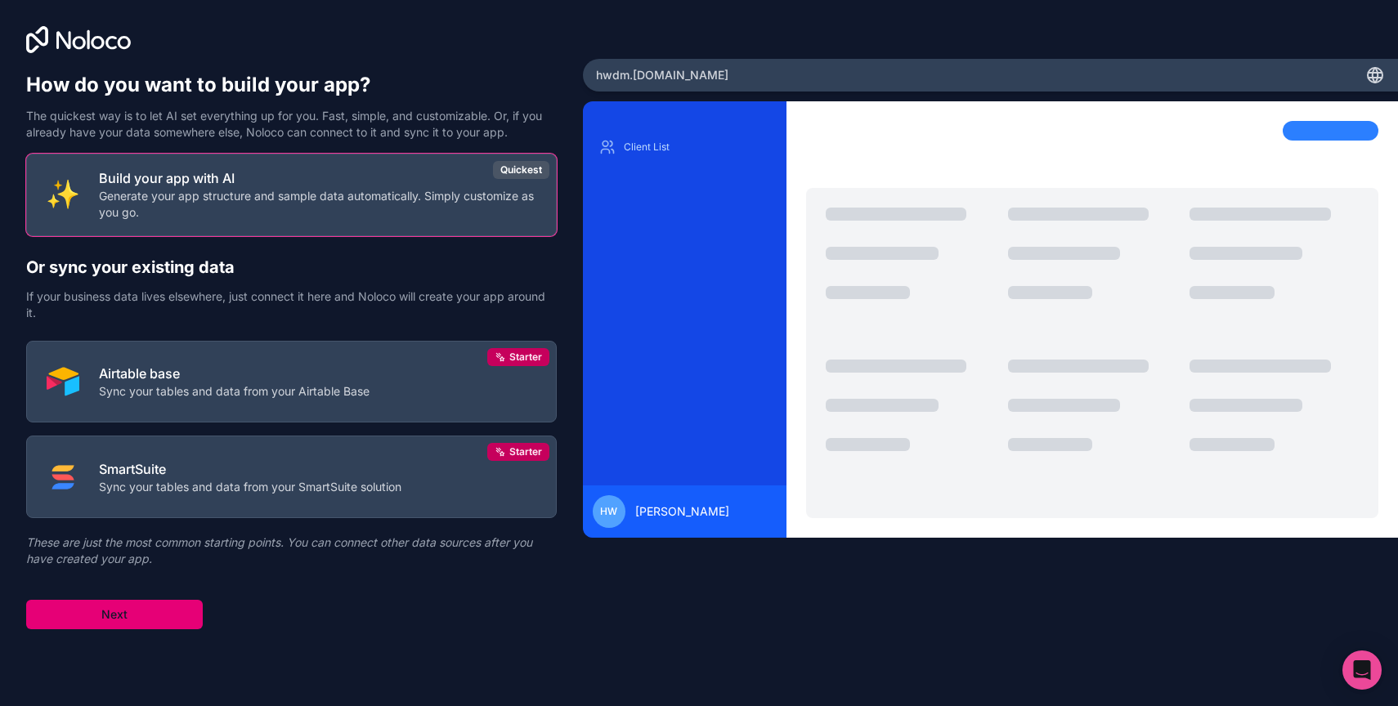
click at [120, 623] on button "Next" at bounding box center [114, 614] width 177 height 29
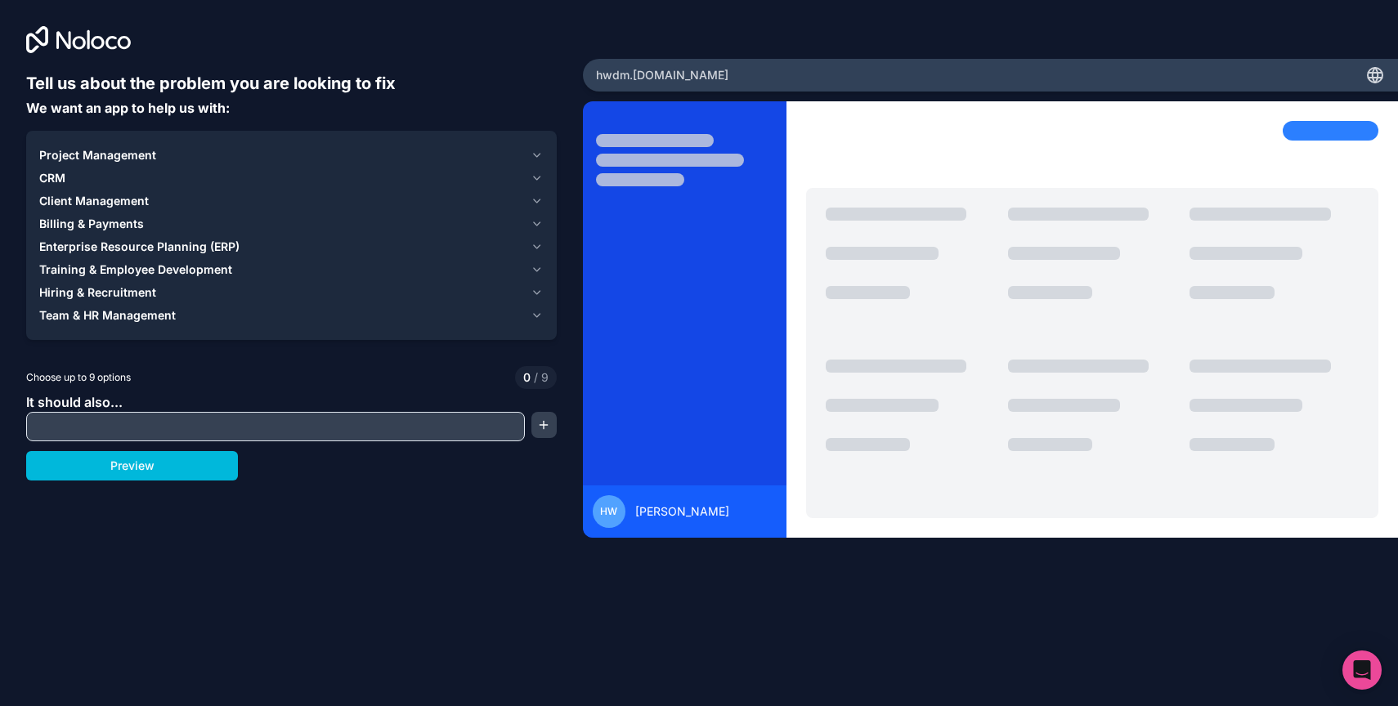
click at [129, 421] on input "text" at bounding box center [275, 426] width 491 height 23
click at [538, 253] on icon "button" at bounding box center [537, 246] width 12 height 13
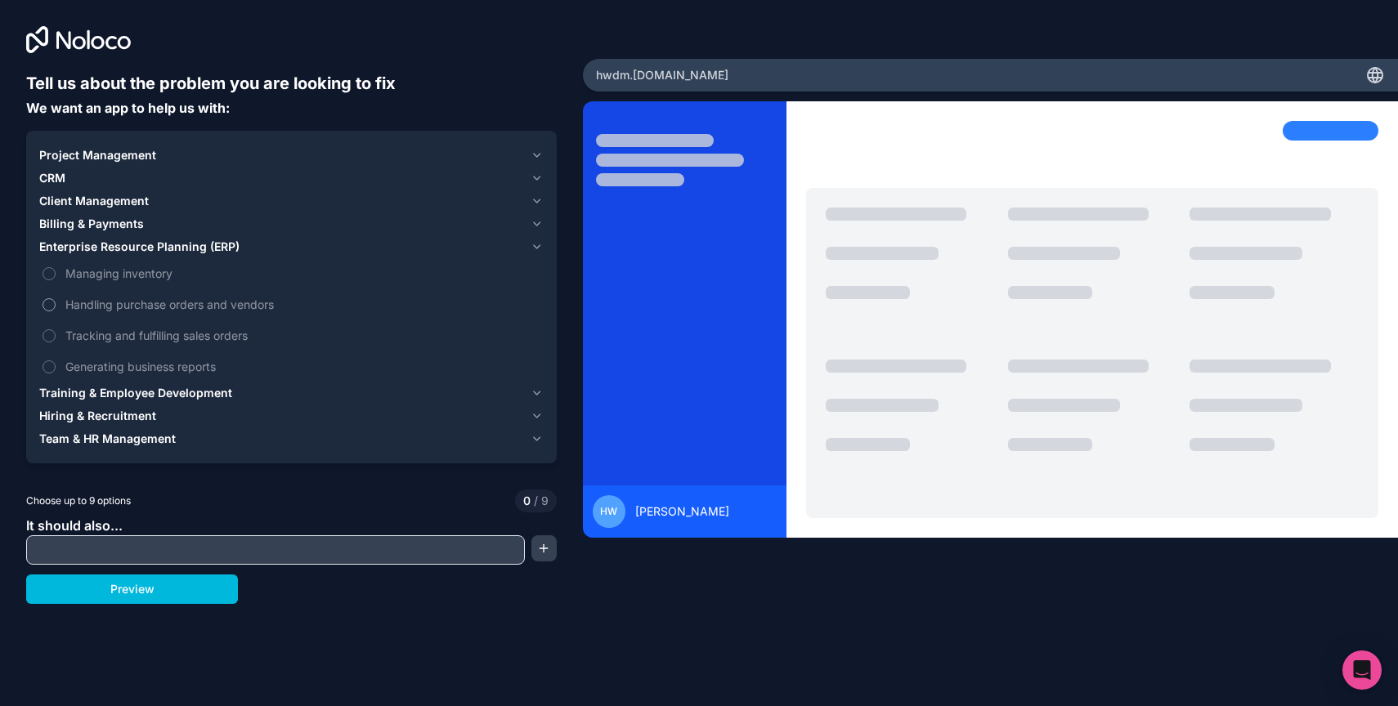
click at [78, 307] on span "Handling purchase orders and vendors" at bounding box center [302, 304] width 475 height 17
click at [56, 307] on button "Handling purchase orders and vendors" at bounding box center [49, 304] width 13 height 13
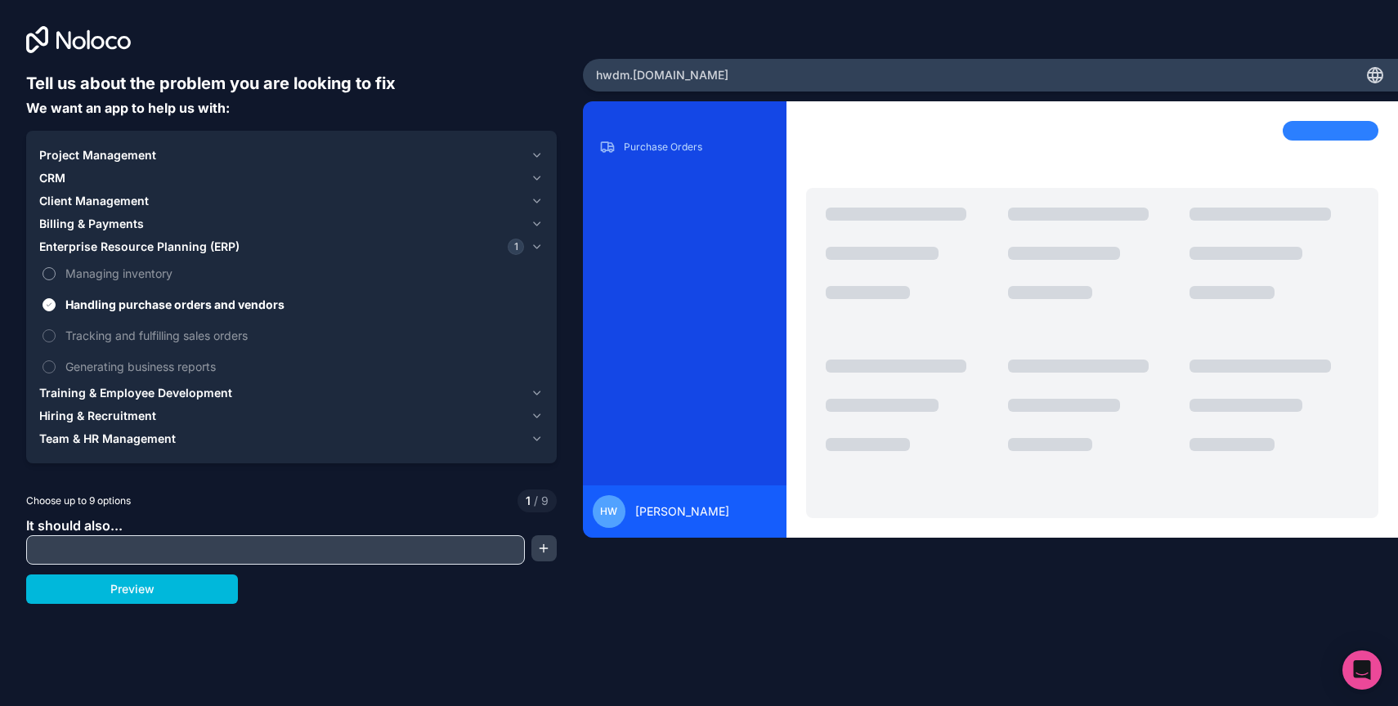
click at [71, 273] on span "Managing inventory" at bounding box center [302, 273] width 475 height 17
click at [56, 273] on button "Managing inventory" at bounding box center [49, 273] width 13 height 13
click at [71, 273] on span "Managing inventory" at bounding box center [302, 273] width 475 height 17
click at [56, 273] on button "Managing inventory" at bounding box center [49, 273] width 13 height 13
click at [56, 365] on label "Generating business reports" at bounding box center [291, 367] width 504 height 30
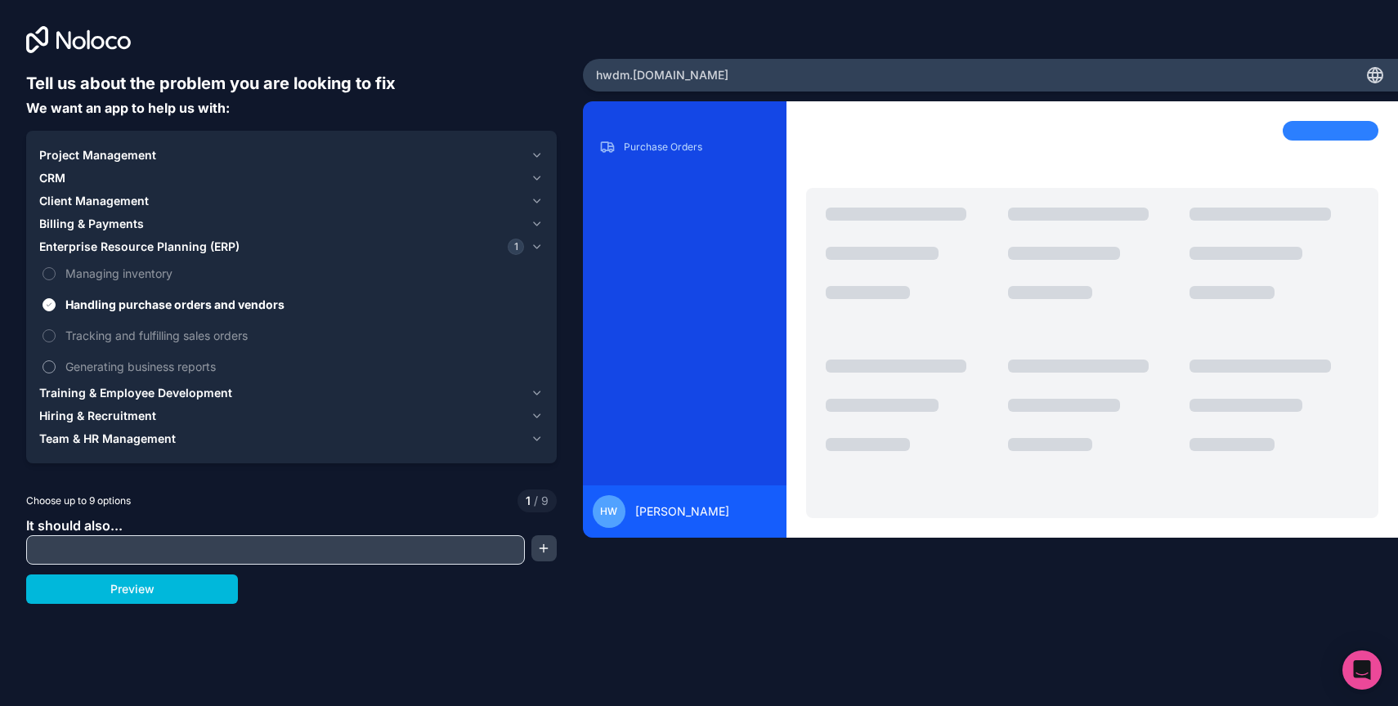
click at [56, 365] on button "Generating business reports" at bounding box center [49, 367] width 13 height 13
click at [56, 365] on label "Generating business reports" at bounding box center [291, 367] width 504 height 30
click at [56, 365] on button "Generating business reports" at bounding box center [49, 367] width 13 height 13
